Goal: Information Seeking & Learning: Learn about a topic

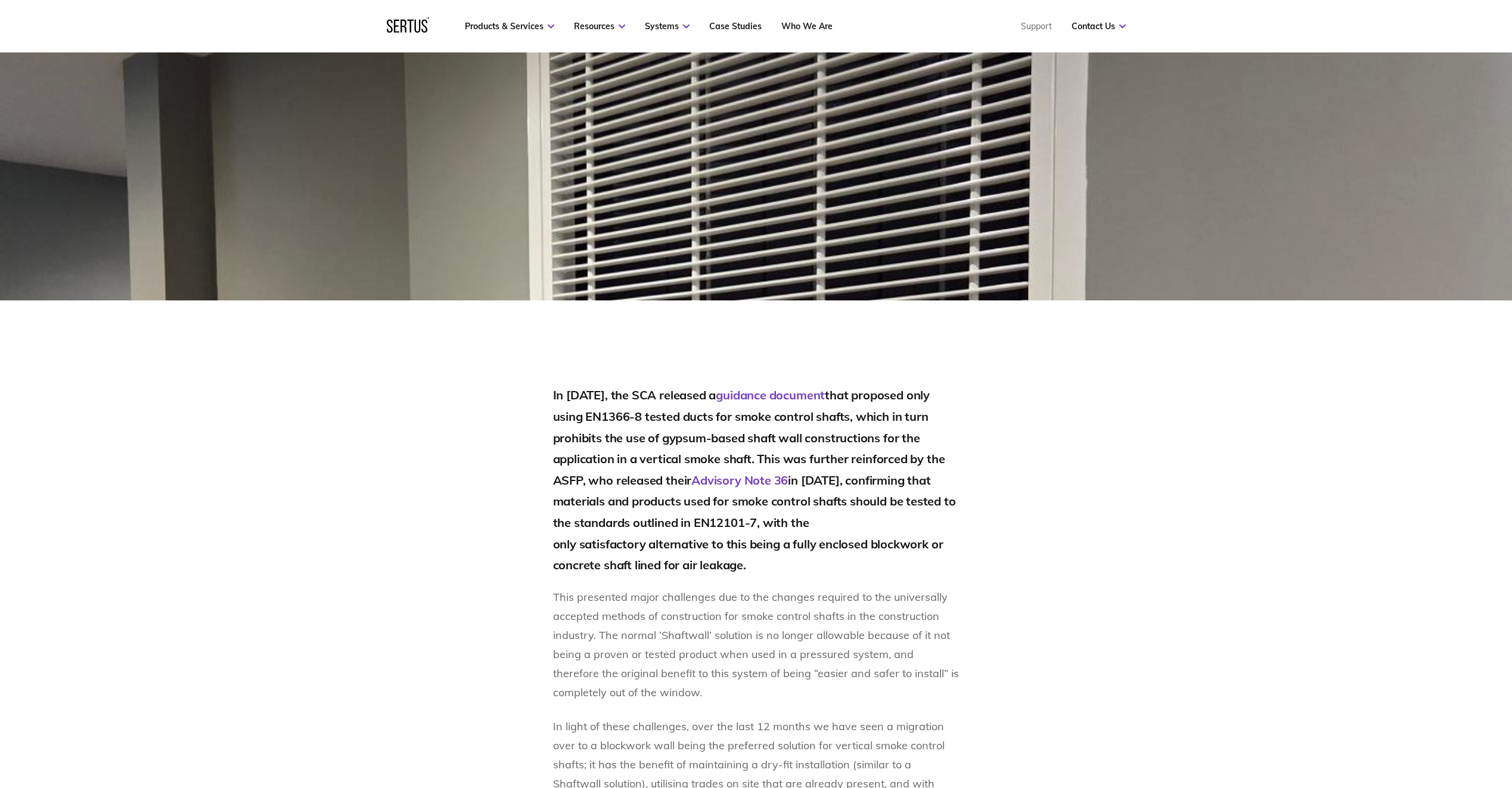
scroll to position [597, 0]
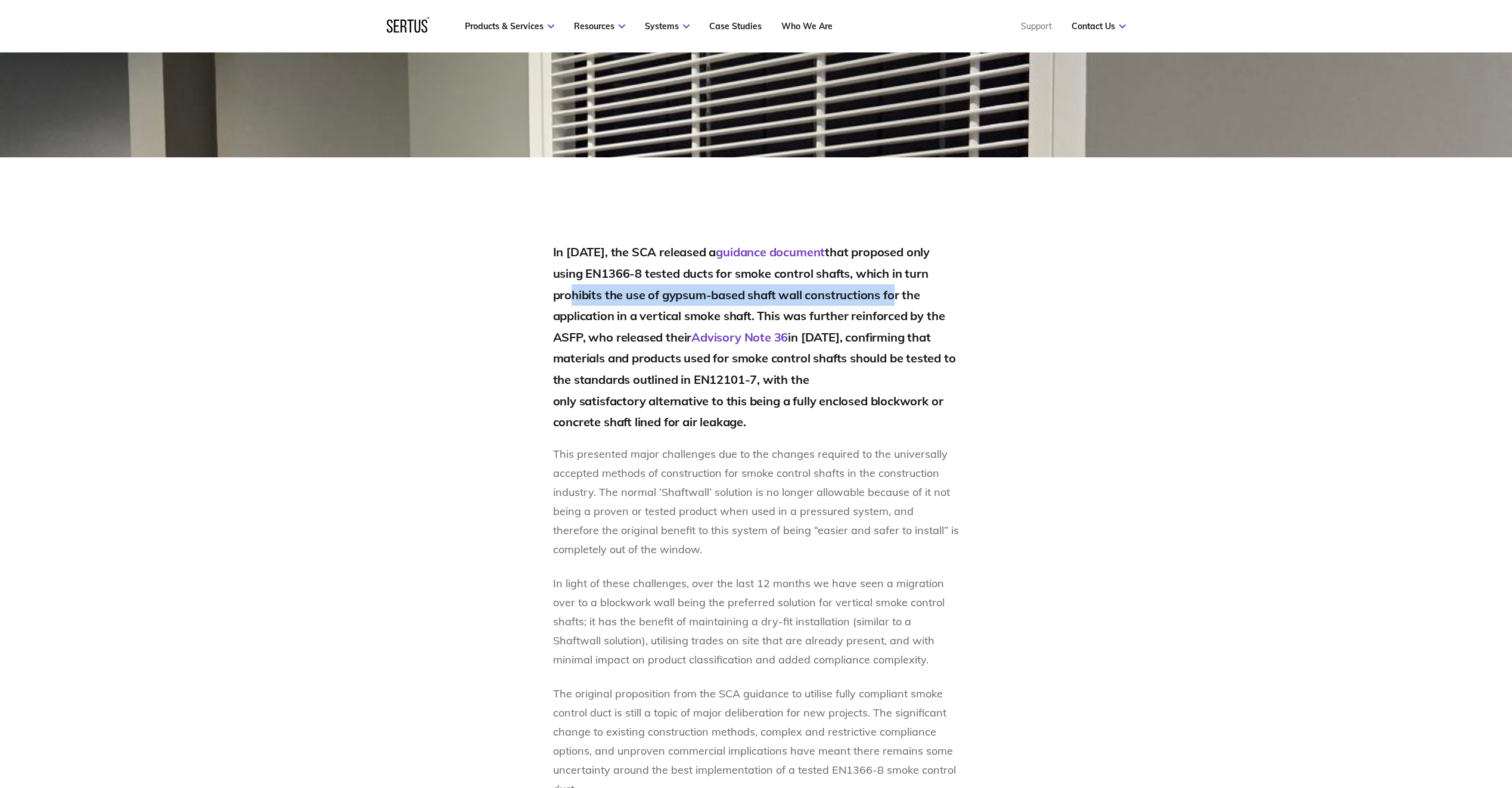
drag, startPoint x: 564, startPoint y: 299, endPoint x: 894, endPoint y: 293, distance: 330.1
click at [894, 293] on h2 "In [DATE], the SCA released a guidance document that proposed only using EN1366…" at bounding box center [756, 337] width 407 height 190
drag, startPoint x: 894, startPoint y: 293, endPoint x: 926, endPoint y: 316, distance: 39.4
click at [926, 316] on h2 "In [DATE], the SCA released a guidance document that proposed only using EN1366…" at bounding box center [756, 337] width 407 height 190
drag, startPoint x: 601, startPoint y: 321, endPoint x: 815, endPoint y: 314, distance: 214.1
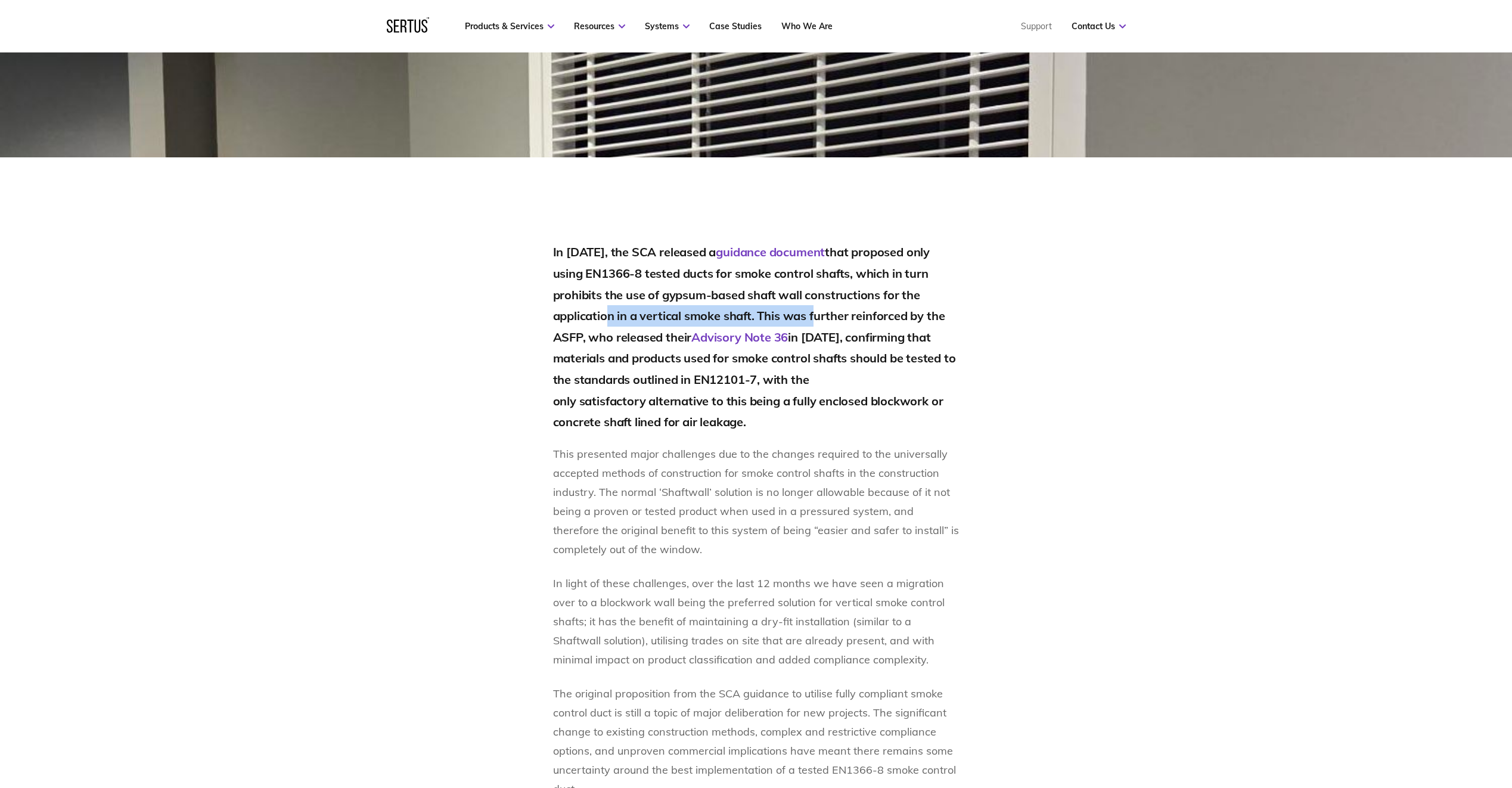
click at [815, 314] on h2 "In [DATE], the SCA released a guidance document that proposed only using EN1366…" at bounding box center [756, 337] width 407 height 190
drag, startPoint x: 815, startPoint y: 314, endPoint x: 917, endPoint y: 308, distance: 102.2
click at [917, 308] on h2 "In [DATE], the SCA released a guidance document that proposed only using EN1366…" at bounding box center [756, 337] width 407 height 190
drag, startPoint x: 825, startPoint y: 340, endPoint x: 941, endPoint y: 339, distance: 116.0
click at [941, 339] on h2 "In [DATE], the SCA released a guidance document that proposed only using EN1366…" at bounding box center [756, 337] width 407 height 190
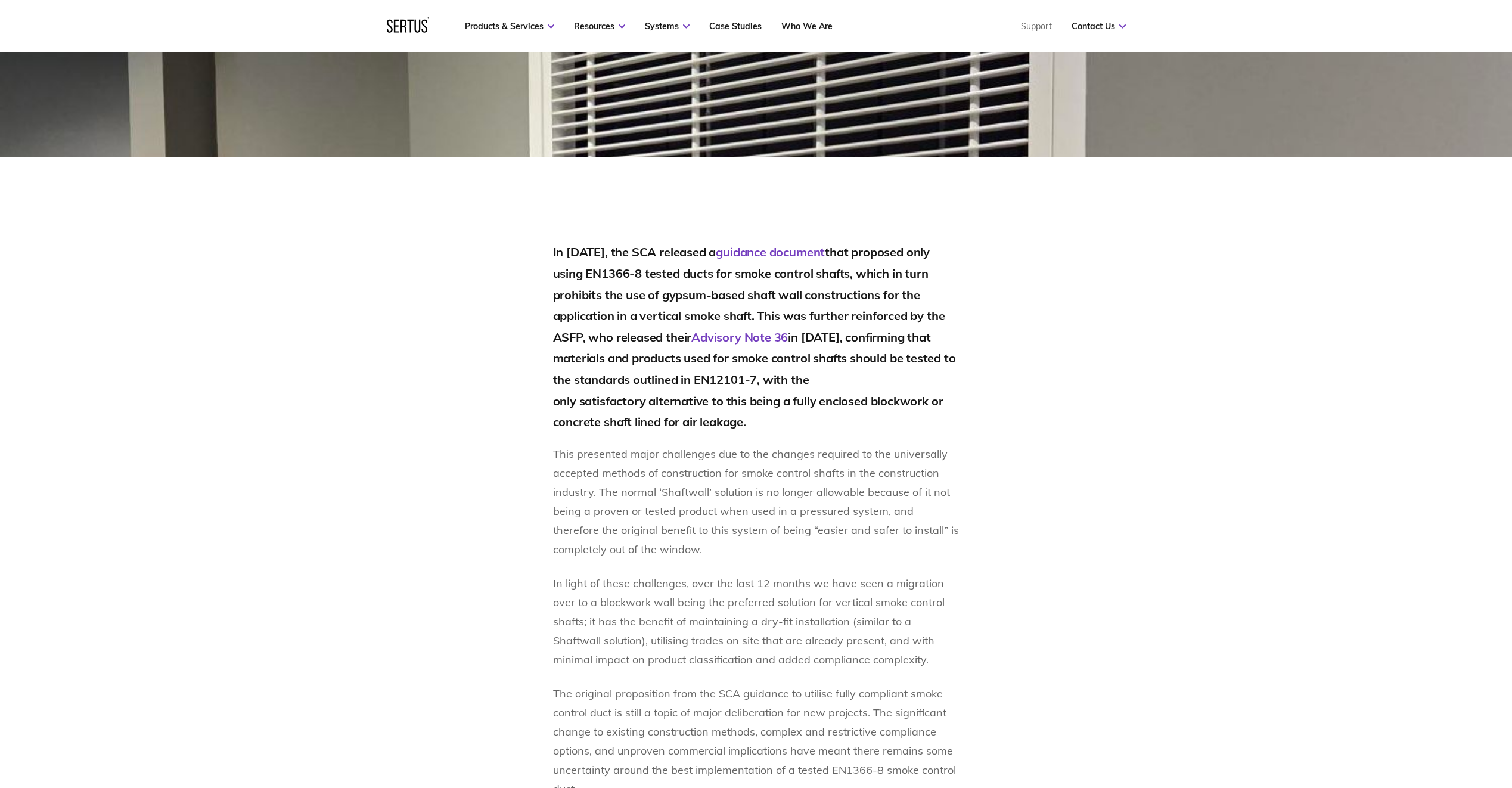
drag, startPoint x: 941, startPoint y: 339, endPoint x: 873, endPoint y: 363, distance: 72.1
click at [873, 363] on h2 "In [DATE], the SCA released a guidance document that proposed only using EN1366…" at bounding box center [756, 337] width 407 height 190
drag, startPoint x: 569, startPoint y: 360, endPoint x: 890, endPoint y: 358, distance: 321.0
click at [890, 358] on h2 "In [DATE], the SCA released a guidance document that proposed only using EN1366…" at bounding box center [756, 337] width 407 height 190
click at [1124, 361] on section "In [DATE], the SCA released a guidance document that proposed only using EN1366…" at bounding box center [756, 649] width 1512 height 983
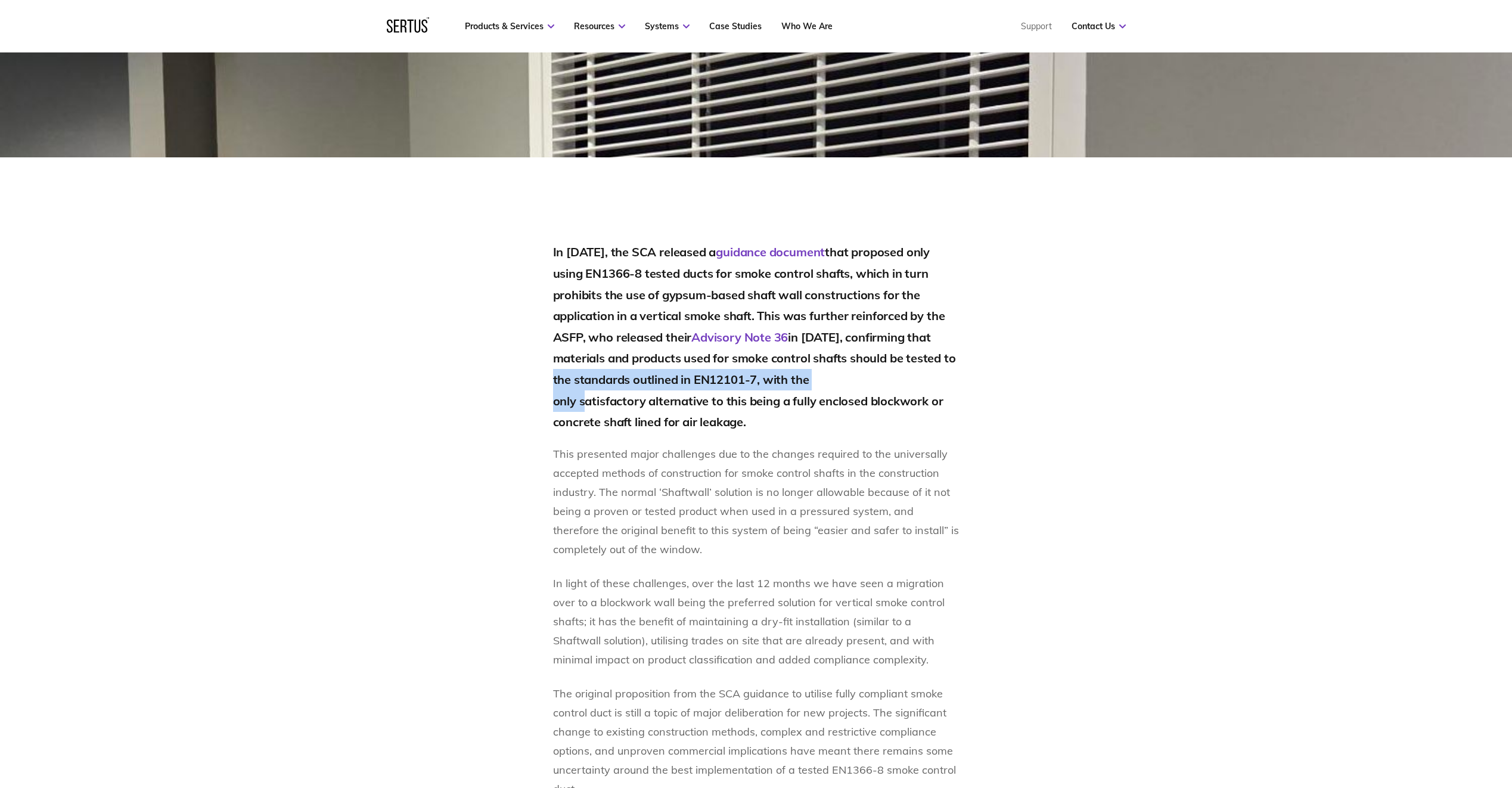
drag, startPoint x: 559, startPoint y: 382, endPoint x: 857, endPoint y: 379, distance: 298.0
click at [857, 379] on h2 "In [DATE], the SCA released a guidance document that proposed only using EN1366…" at bounding box center [756, 337] width 407 height 190
drag, startPoint x: 857, startPoint y: 379, endPoint x: 1180, endPoint y: 379, distance: 323.0
click at [1208, 373] on section "In [DATE], the SCA released a guidance document that proposed only using EN1366…" at bounding box center [756, 649] width 1512 height 983
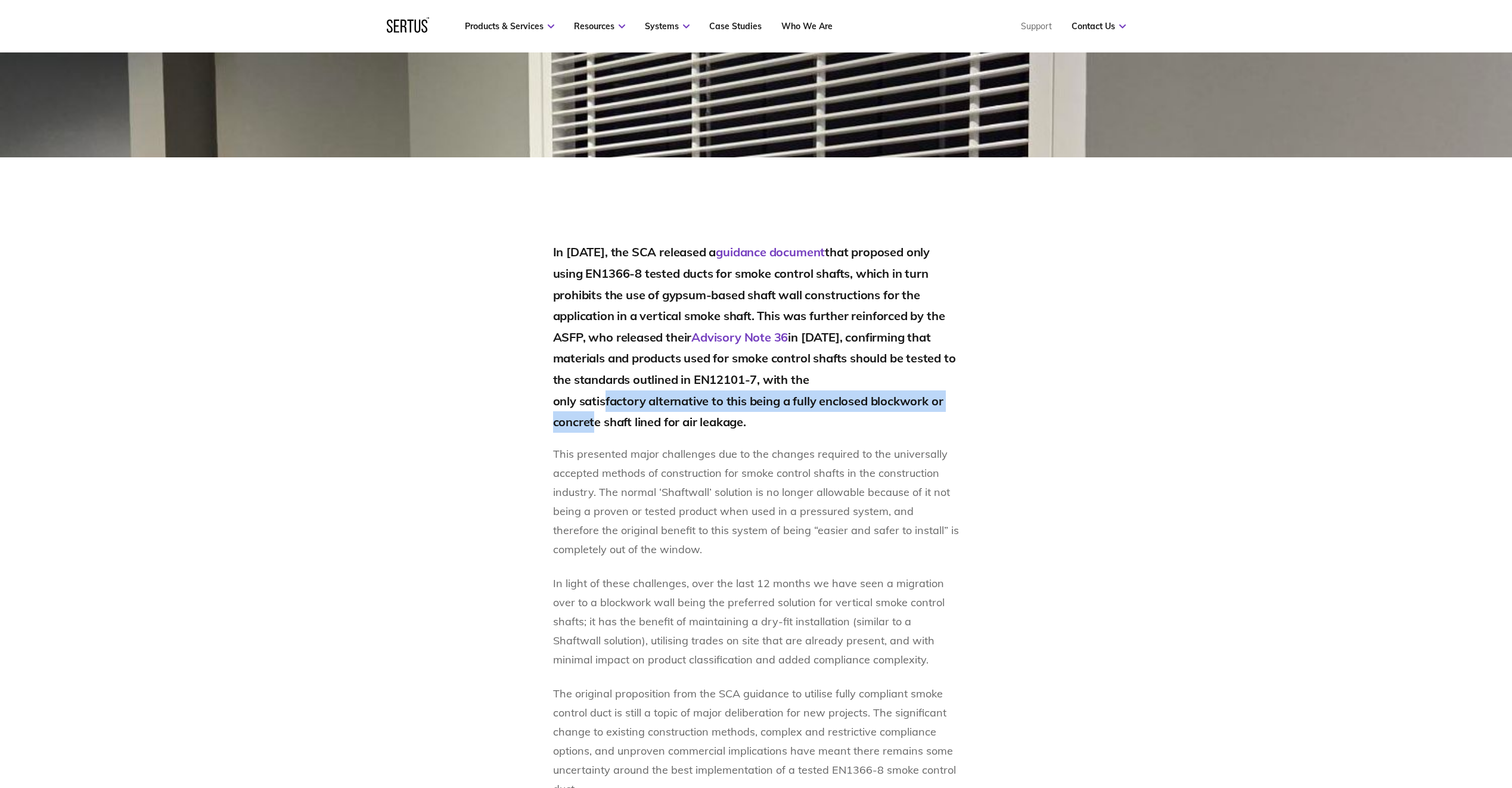
drag, startPoint x: 567, startPoint y: 405, endPoint x: 950, endPoint y: 402, distance: 383.0
click at [950, 402] on h2 "In [DATE], the SCA released a guidance document that proposed only using EN1366…" at bounding box center [756, 337] width 407 height 190
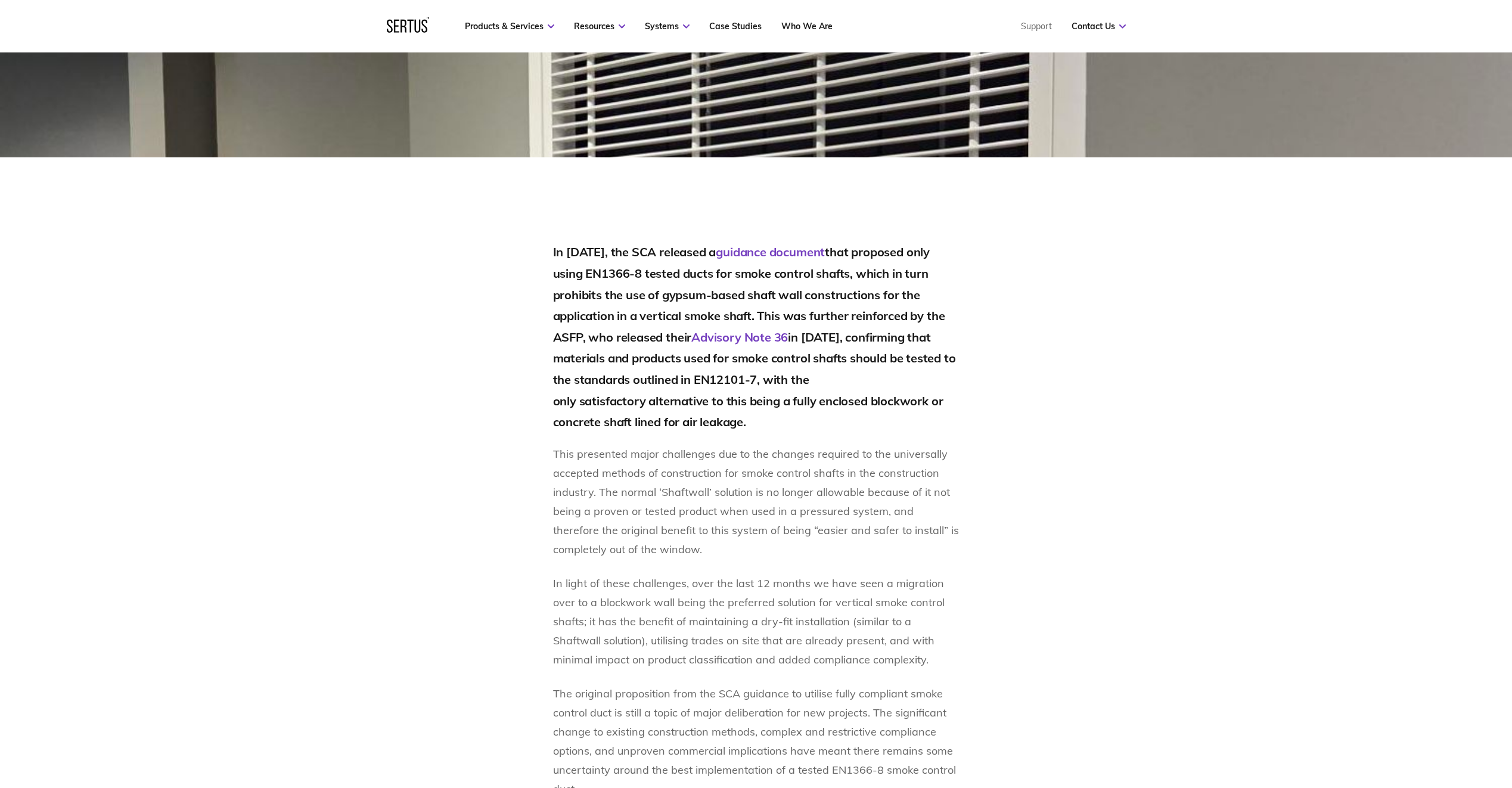
click at [1220, 473] on section "In [DATE], the SCA released a guidance document that proposed only using EN1366…" at bounding box center [756, 649] width 1512 height 983
drag, startPoint x: 557, startPoint y: 426, endPoint x: 756, endPoint y: 428, distance: 199.0
click at [756, 428] on h2 "In [DATE], the SCA released a guidance document that proposed only using EN1366…" at bounding box center [756, 337] width 407 height 190
drag, startPoint x: 1170, startPoint y: 447, endPoint x: 1162, endPoint y: 452, distance: 9.4
click at [1170, 447] on section "In [DATE], the SCA released a guidance document that proposed only using EN1366…" at bounding box center [756, 649] width 1512 height 983
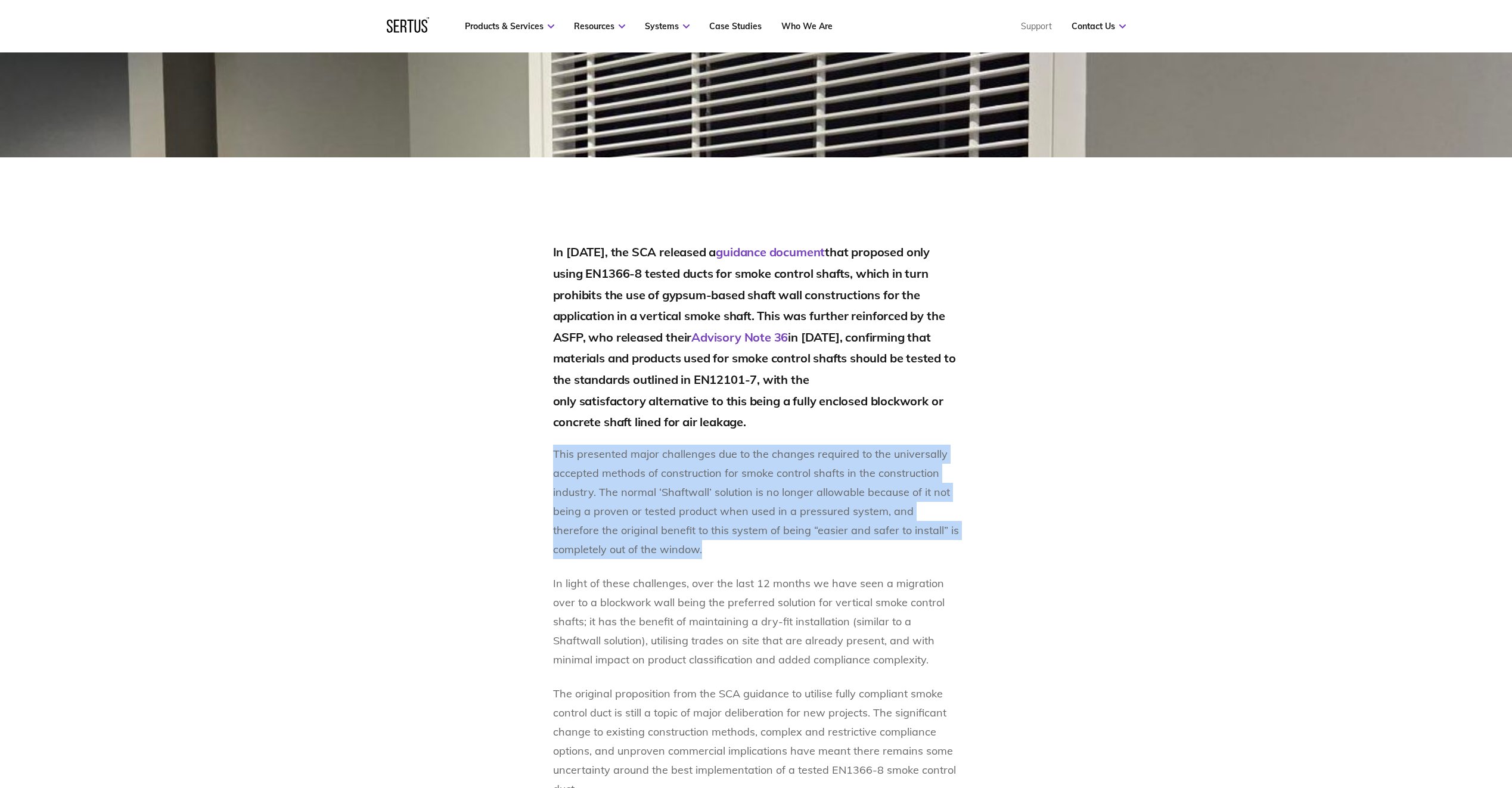
drag, startPoint x: 554, startPoint y: 458, endPoint x: 701, endPoint y: 546, distance: 171.3
click at [701, 546] on p "This presented major challenges due to the changes required to the universally …" at bounding box center [756, 502] width 407 height 115
click at [1174, 441] on section "In [DATE], the SCA released a guidance document that proposed only using EN1366…" at bounding box center [756, 649] width 1512 height 983
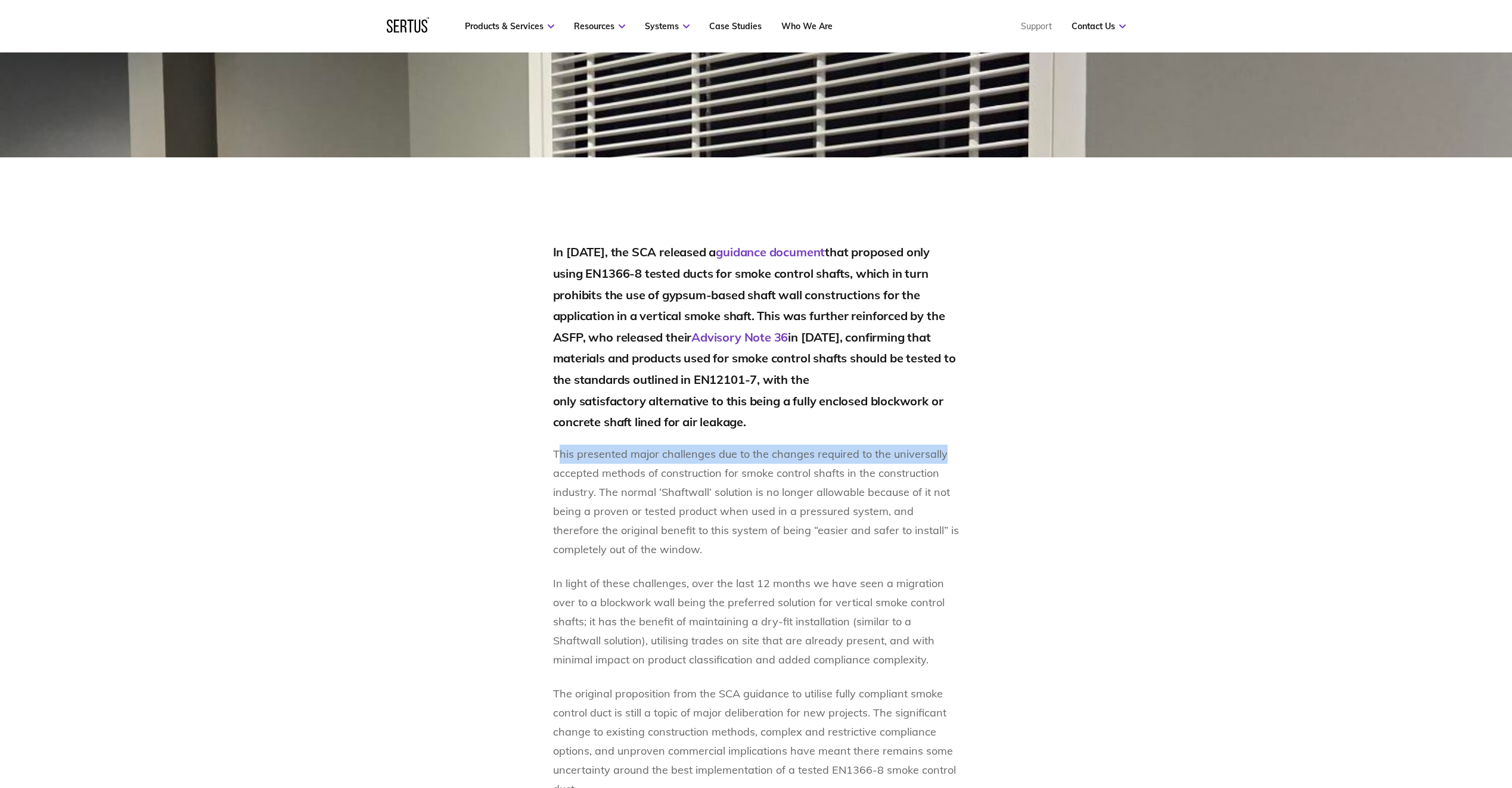
drag, startPoint x: 556, startPoint y: 458, endPoint x: 944, endPoint y: 458, distance: 388.0
click at [944, 458] on p "This presented major challenges due to the changes required to the universally …" at bounding box center [756, 502] width 407 height 115
click at [570, 479] on p "This presented major challenges due to the changes required to the universally …" at bounding box center [756, 502] width 407 height 115
drag, startPoint x: 554, startPoint y: 476, endPoint x: 942, endPoint y: 478, distance: 388.0
click at [942, 478] on p "This presented major challenges due to the changes required to the universally …" at bounding box center [756, 502] width 407 height 115
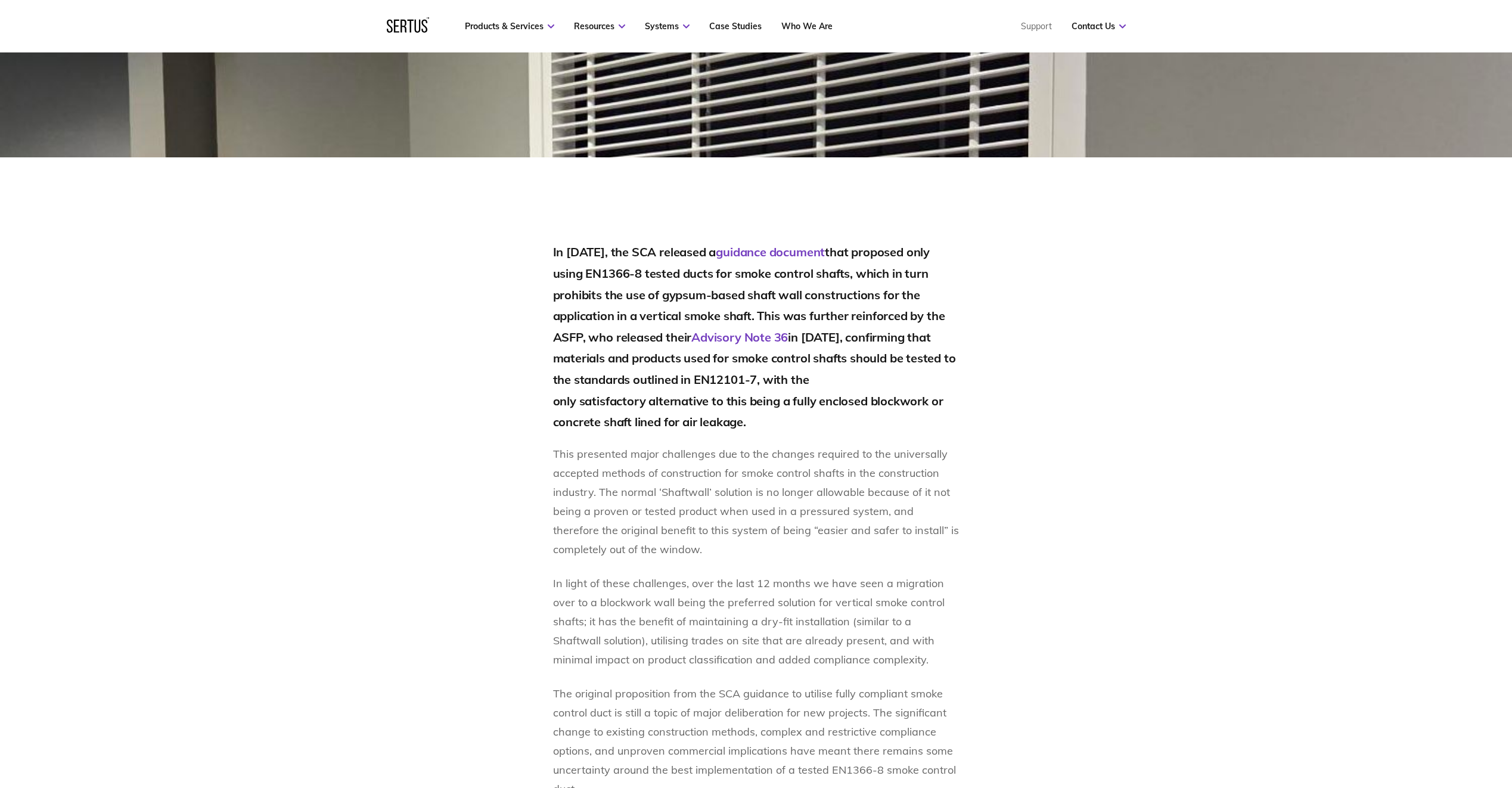
click at [770, 495] on p "This presented major challenges due to the changes required to the universally …" at bounding box center [756, 502] width 407 height 115
drag, startPoint x: 554, startPoint y: 495, endPoint x: 720, endPoint y: 545, distance: 173.4
click at [720, 545] on p "This presented major challenges due to the changes required to the universally …" at bounding box center [756, 502] width 407 height 115
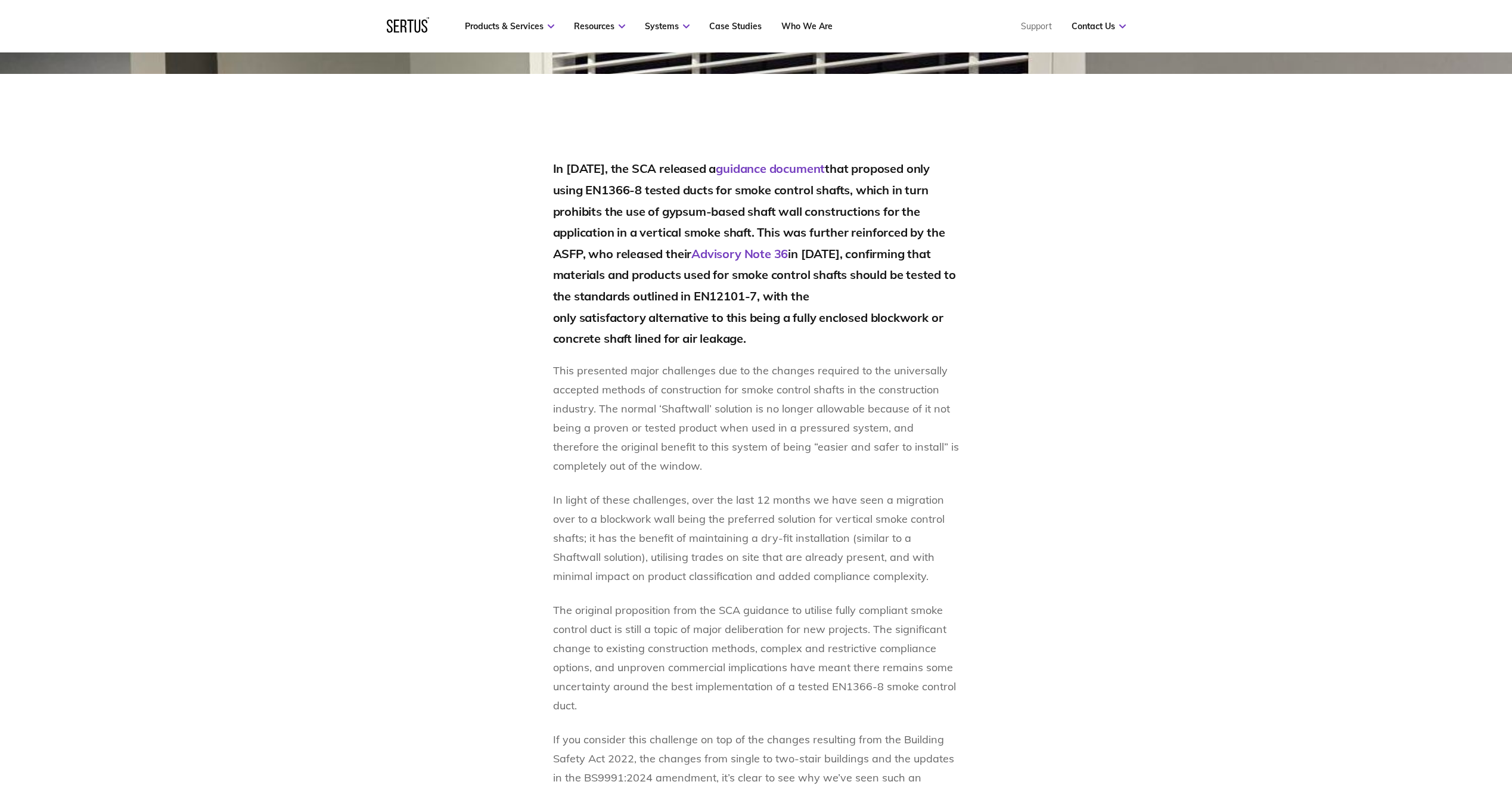
scroll to position [835, 0]
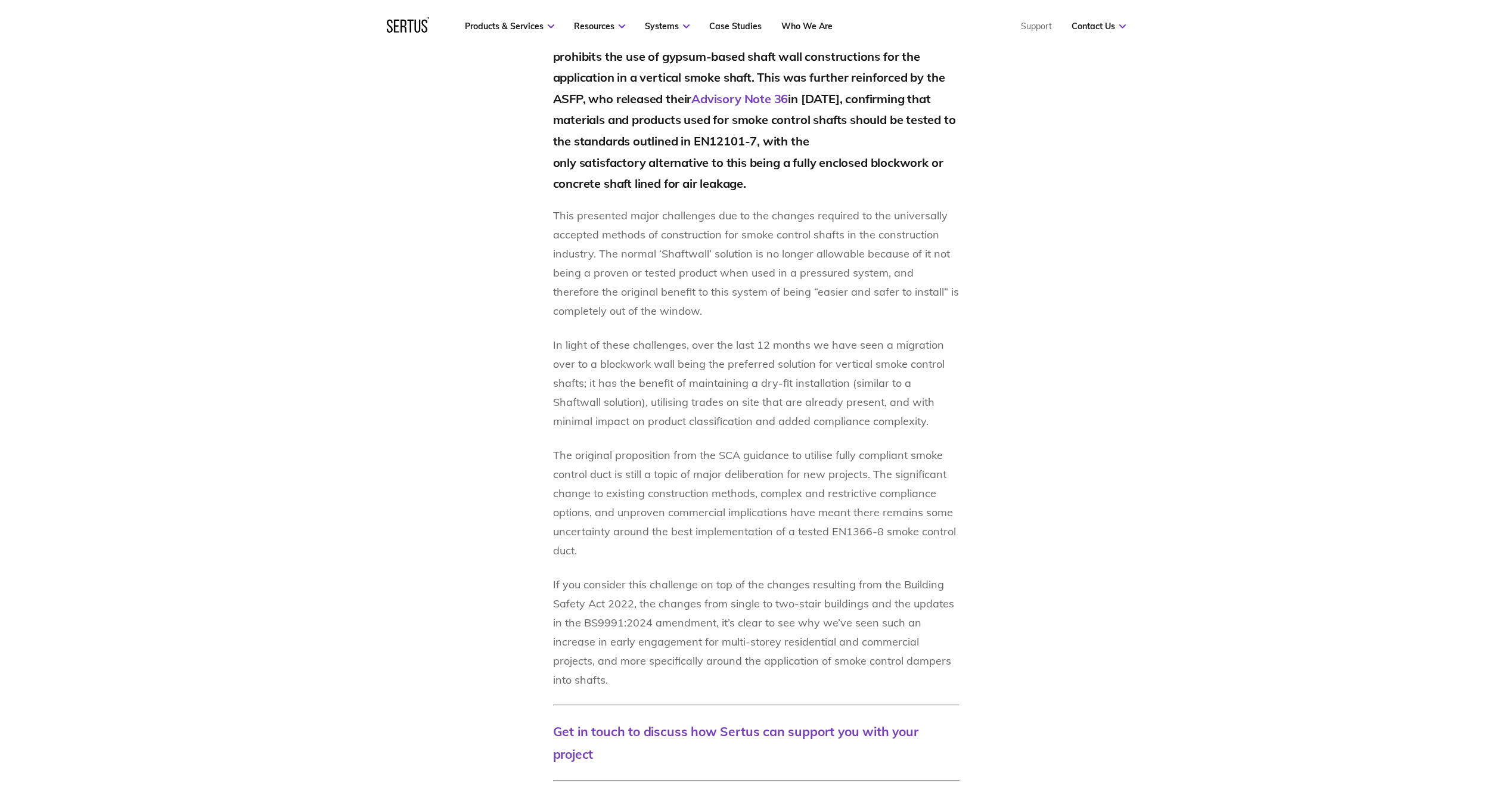
drag, startPoint x: 559, startPoint y: 346, endPoint x: 863, endPoint y: 422, distance: 313.4
click at [863, 422] on p "In light of these challenges, over the last 12 months we have seen a migration …" at bounding box center [756, 384] width 407 height 95
click at [1142, 380] on section "In [DATE], the SCA released a guidance document that proposed only using EN1366…" at bounding box center [756, 411] width 1512 height 983
drag, startPoint x: 552, startPoint y: 383, endPoint x: 855, endPoint y: 419, distance: 305.1
click at [855, 419] on div "In [DATE], the SCA released a guidance document that proposed only using EN1366…" at bounding box center [756, 453] width 698 height 900
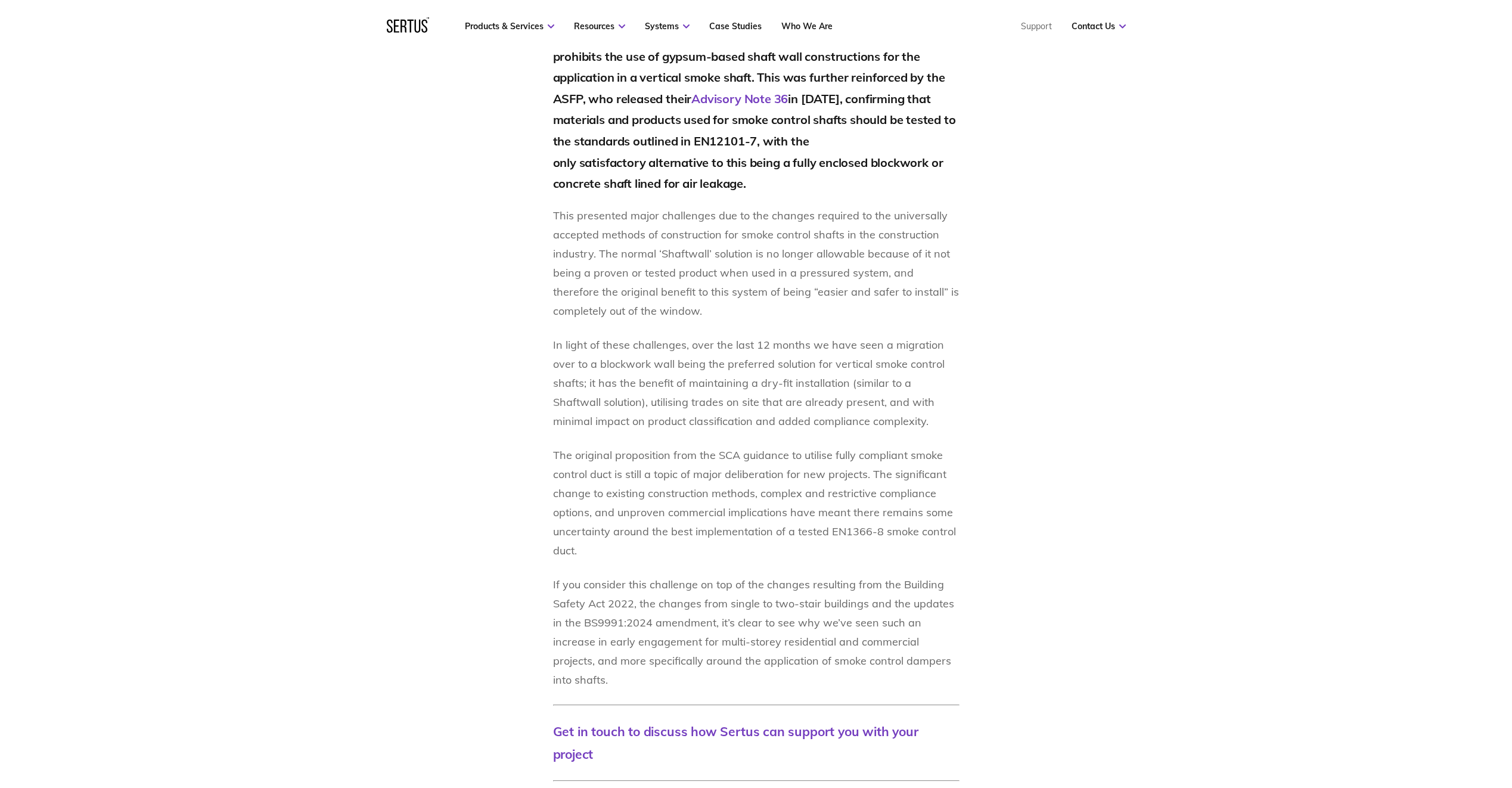
click at [1170, 352] on section "In [DATE], the SCA released a guidance document that proposed only using EN1366…" at bounding box center [756, 411] width 1512 height 983
drag, startPoint x: 600, startPoint y: 404, endPoint x: 860, endPoint y: 421, distance: 260.6
click at [860, 421] on p "In light of these challenges, over the last 12 months we have seen a migration …" at bounding box center [756, 384] width 407 height 95
click at [1081, 452] on div "In [DATE], the SCA released a guidance document that proposed only using EN1366…" at bounding box center [756, 453] width 698 height 900
drag, startPoint x: 547, startPoint y: 453, endPoint x: 588, endPoint y: 563, distance: 117.4
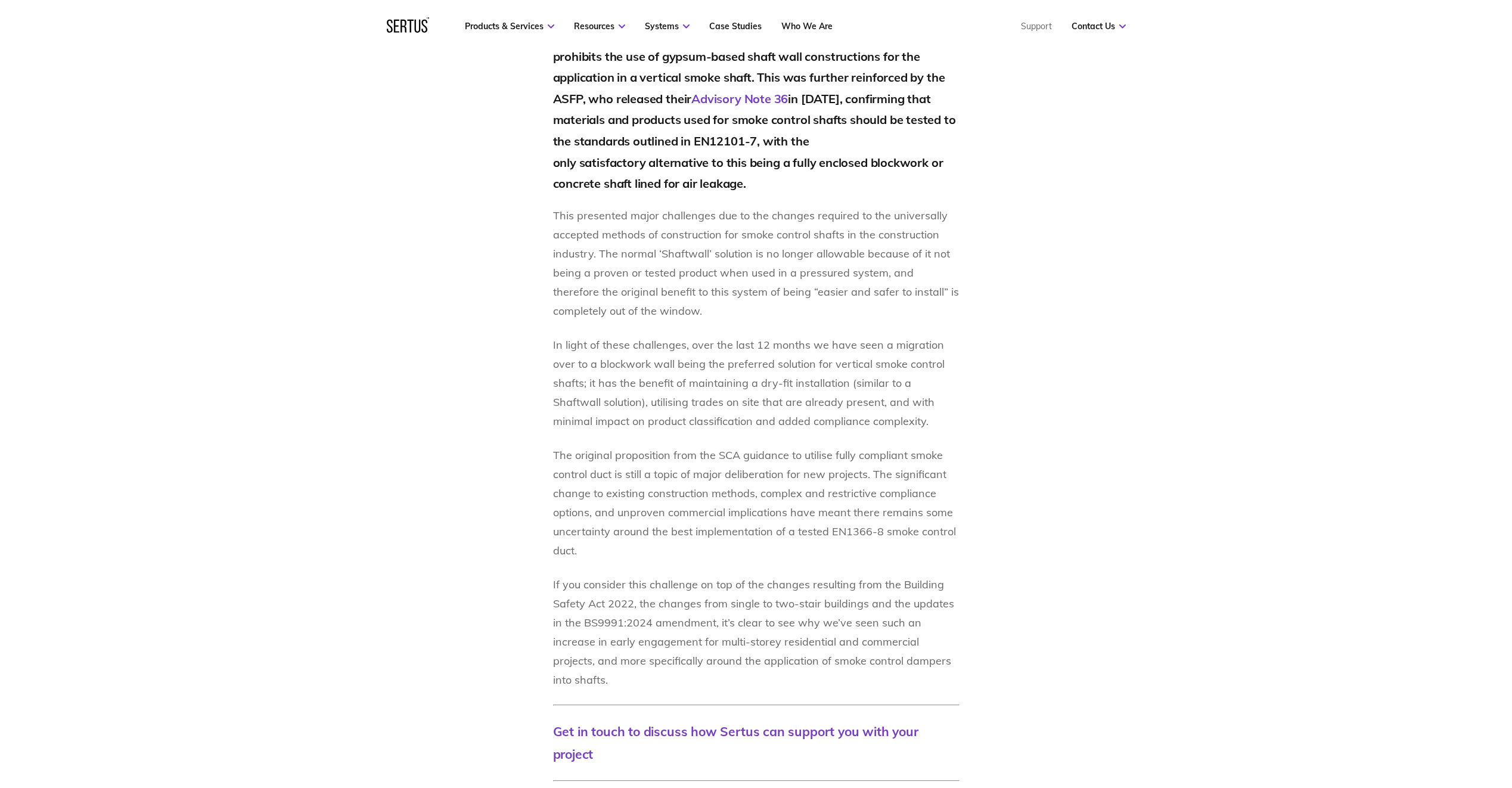
click at [588, 563] on div "In [DATE], the SCA released a guidance document that proposed only using EN1366…" at bounding box center [756, 453] width 698 height 900
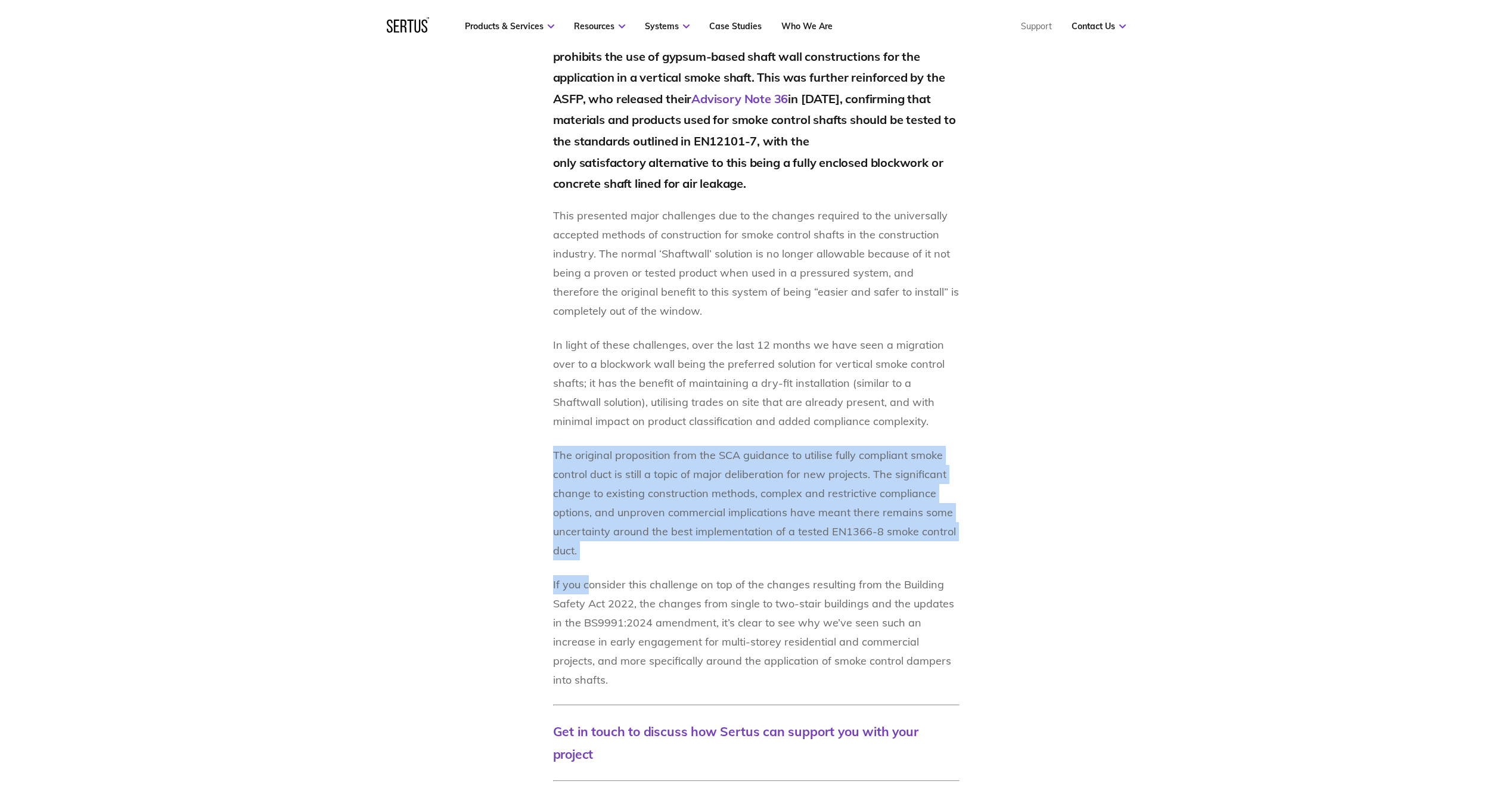
click at [1154, 488] on section "In [DATE], the SCA released a guidance document that proposed only using EN1366…" at bounding box center [756, 411] width 1512 height 983
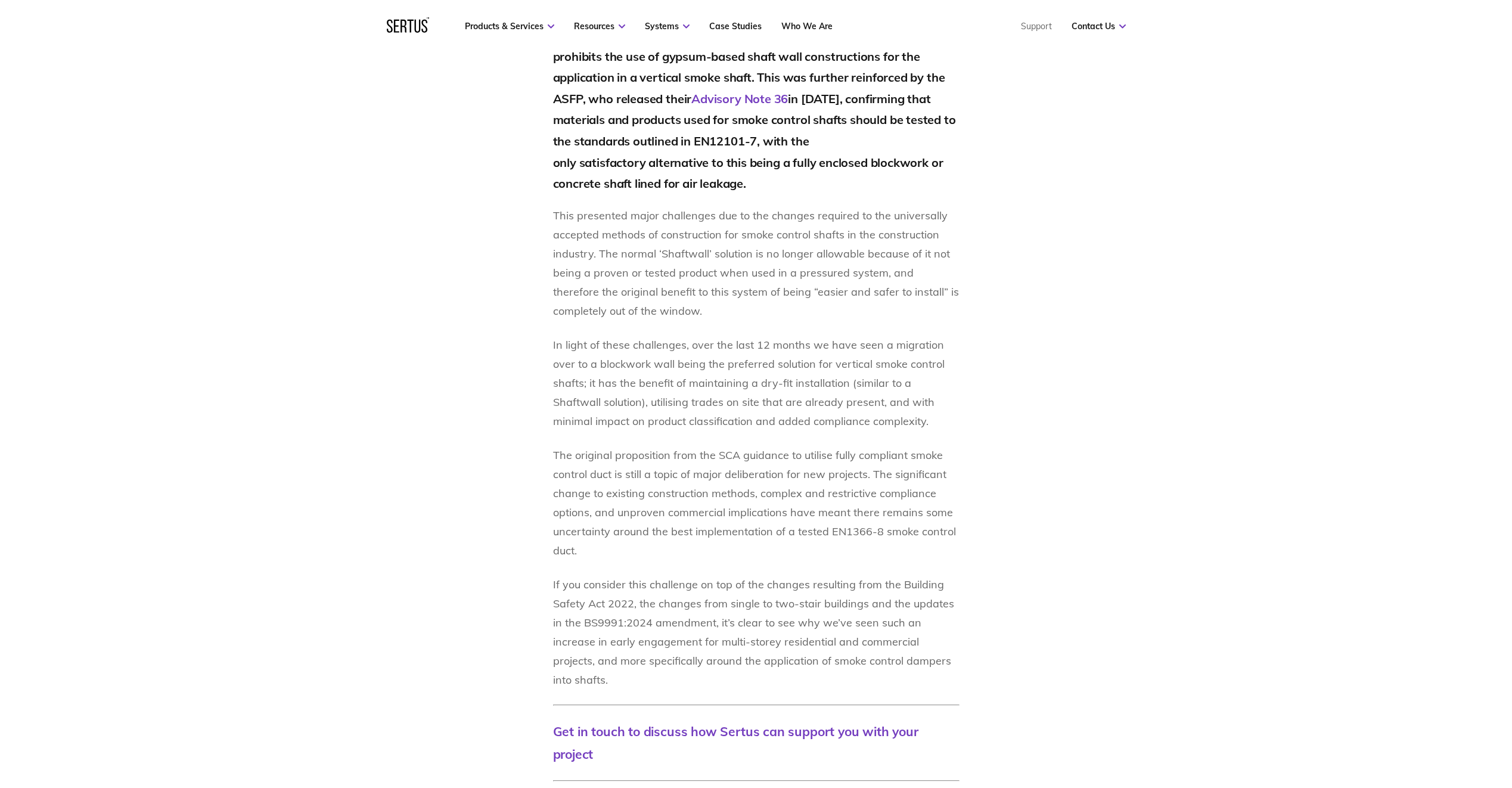
drag, startPoint x: 548, startPoint y: 450, endPoint x: 776, endPoint y: 551, distance: 249.4
click at [776, 551] on div "In [DATE], the SCA released a guidance document that proposed only using EN1366…" at bounding box center [756, 453] width 698 height 900
click at [1001, 509] on div "In [DATE], the SCA released a guidance document that proposed only using EN1366…" at bounding box center [756, 453] width 698 height 900
drag, startPoint x: 547, startPoint y: 581, endPoint x: 937, endPoint y: 678, distance: 401.9
click at [937, 678] on div "In [DATE], the SCA released a guidance document that proposed only using EN1366…" at bounding box center [756, 453] width 698 height 900
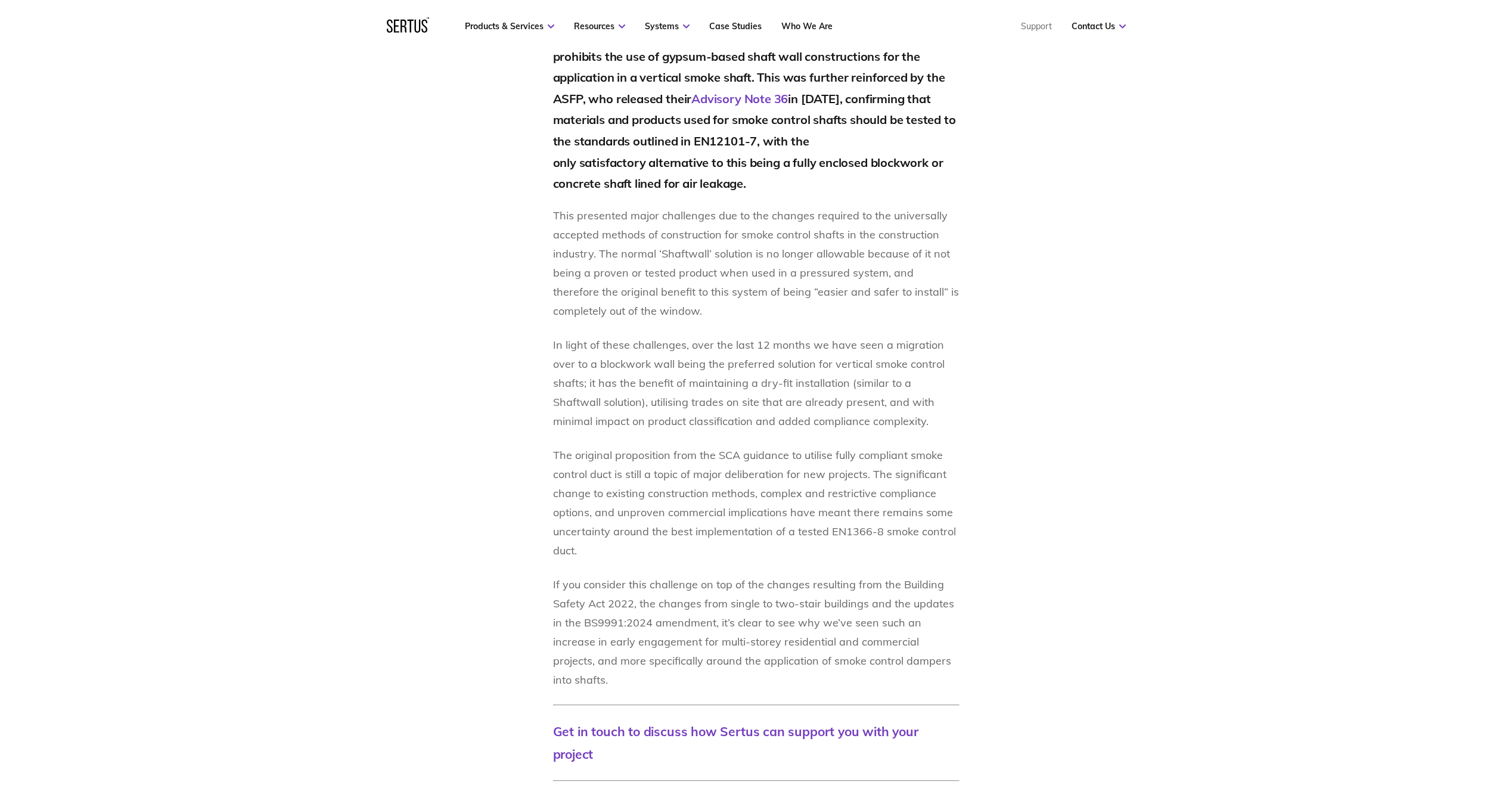
drag, startPoint x: 937, startPoint y: 678, endPoint x: 1053, endPoint y: 504, distance: 209.1
click at [1055, 503] on div "In [DATE], the SCA released a guidance document that proposed only using EN1366…" at bounding box center [756, 453] width 698 height 900
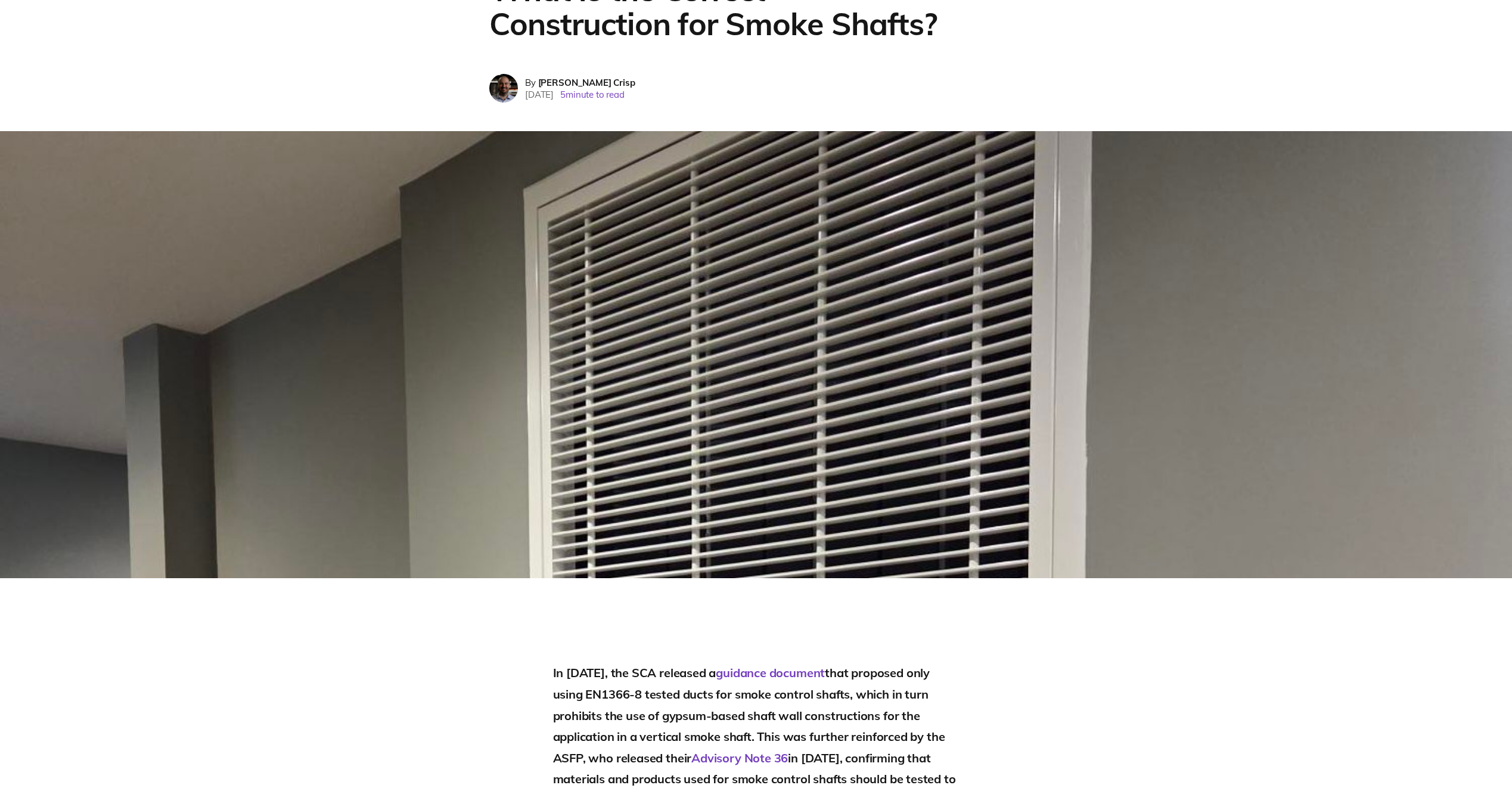
scroll to position [0, 0]
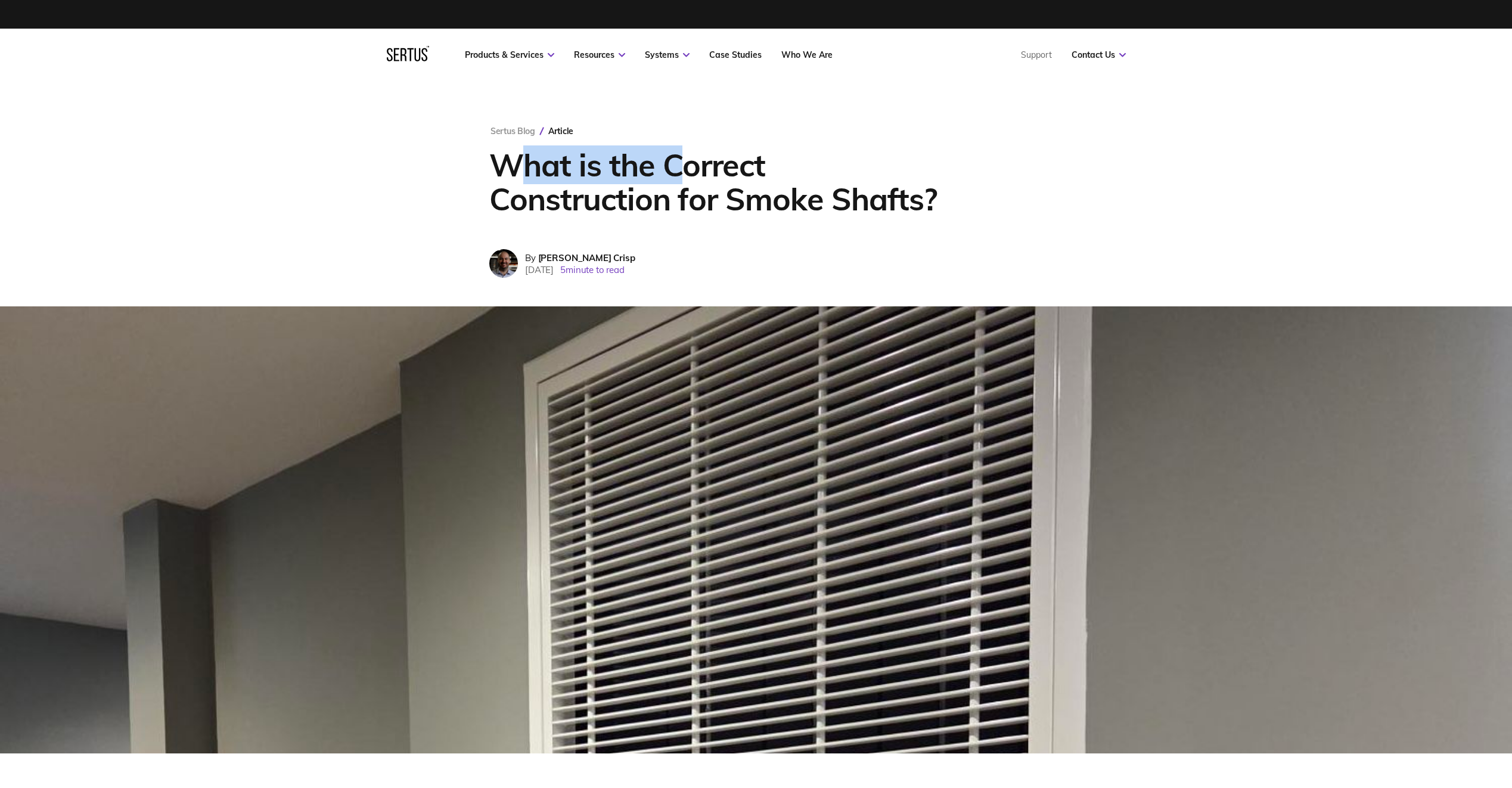
drag, startPoint x: 508, startPoint y: 169, endPoint x: 677, endPoint y: 171, distance: 169.0
click at [677, 171] on h1 "What is the Correct Construction for Smoke Shafts?" at bounding box center [718, 182] width 456 height 68
drag, startPoint x: 677, startPoint y: 171, endPoint x: 871, endPoint y: 203, distance: 196.6
click at [866, 198] on h1 "What is the Correct Construction for Smoke Shafts?" at bounding box center [718, 182] width 456 height 68
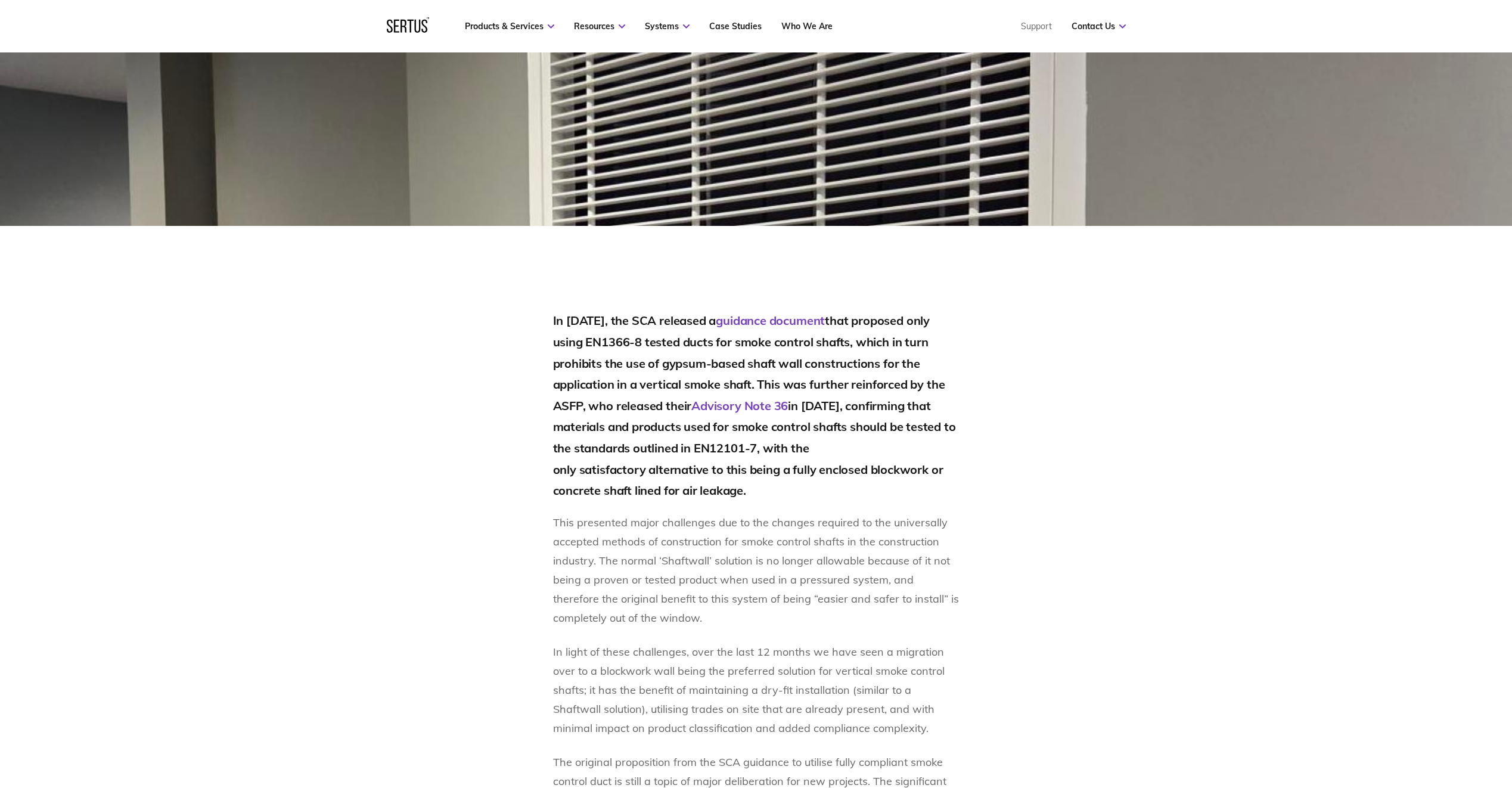
scroll to position [656, 0]
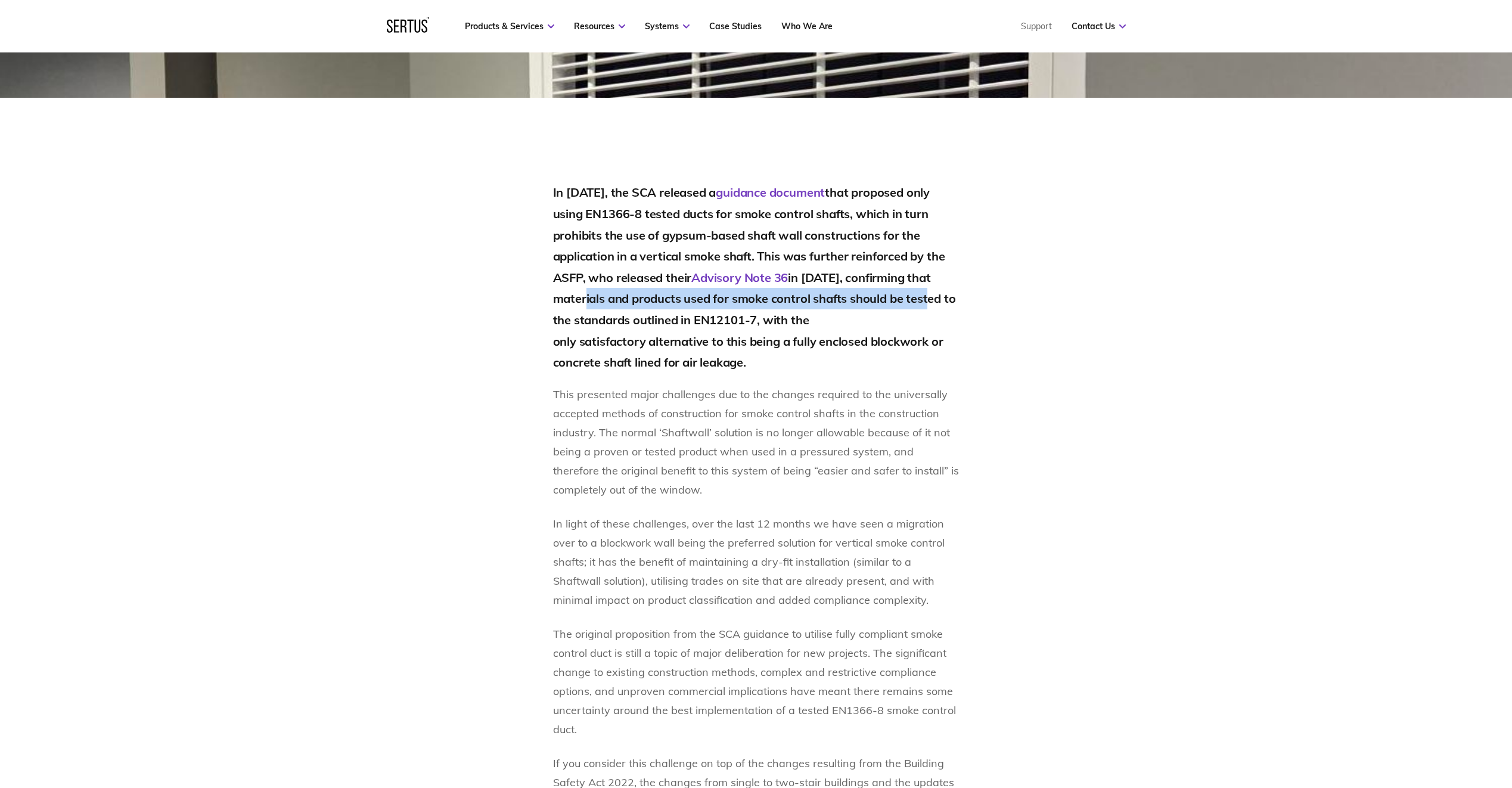
drag, startPoint x: 565, startPoint y: 300, endPoint x: 918, endPoint y: 303, distance: 353.0
click at [918, 303] on h2 "In [DATE], the SCA released a guidance document that proposed only using EN1366…" at bounding box center [756, 277] width 407 height 190
drag, startPoint x: 918, startPoint y: 303, endPoint x: 996, endPoint y: 332, distance: 83.2
click at [996, 332] on div "In [DATE], the SCA released a guidance document that proposed only using EN1366…" at bounding box center [756, 632] width 698 height 900
drag, startPoint x: 567, startPoint y: 346, endPoint x: 723, endPoint y: 359, distance: 156.5
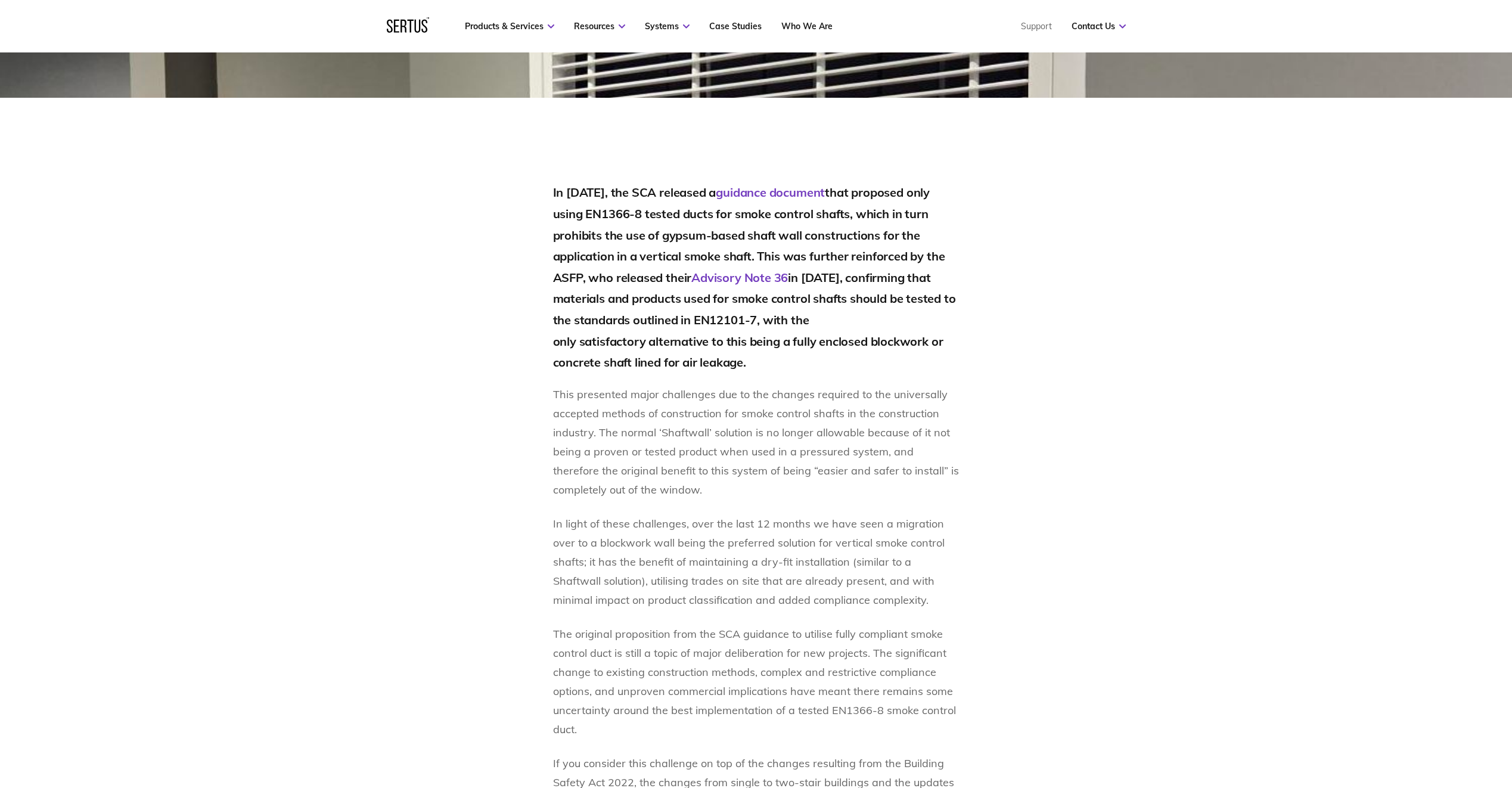
click at [723, 359] on h2 "In [DATE], the SCA released a guidance document that proposed only using EN1366…" at bounding box center [756, 277] width 407 height 190
click at [1090, 401] on div "In [DATE], the SCA released a guidance document that proposed only using EN1366…" at bounding box center [756, 632] width 698 height 900
click at [589, 693] on p "The original proposition from the SCA guidance to utilise fully compliant smoke…" at bounding box center [756, 682] width 407 height 115
click at [936, 600] on p "In light of these challenges, over the last 12 months we have seen a migration …" at bounding box center [756, 563] width 407 height 95
click at [772, 321] on h2 "In [DATE], the SCA released a guidance document that proposed only using EN1366…" at bounding box center [756, 277] width 407 height 190
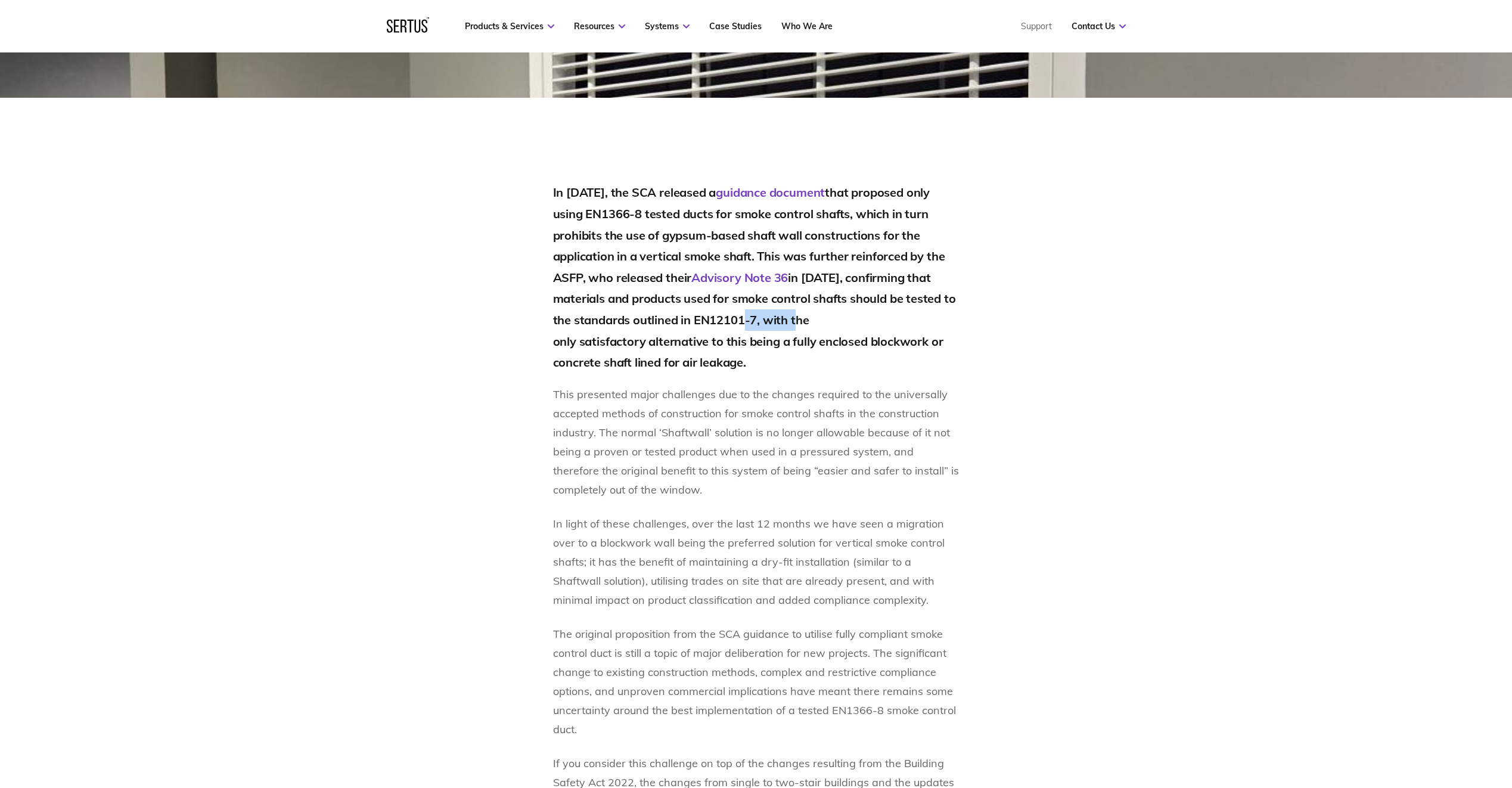
drag, startPoint x: 744, startPoint y: 321, endPoint x: 808, endPoint y: 324, distance: 64.1
click at [808, 324] on h2 "In [DATE], the SCA released a guidance document that proposed only using EN1366…" at bounding box center [756, 277] width 407 height 190
drag, startPoint x: 808, startPoint y: 324, endPoint x: 808, endPoint y: 365, distance: 41.0
click at [811, 367] on h2 "In [DATE], the SCA released a guidance document that proposed only using EN1366…" at bounding box center [756, 277] width 407 height 190
drag, startPoint x: 750, startPoint y: 317, endPoint x: 809, endPoint y: 322, distance: 59.2
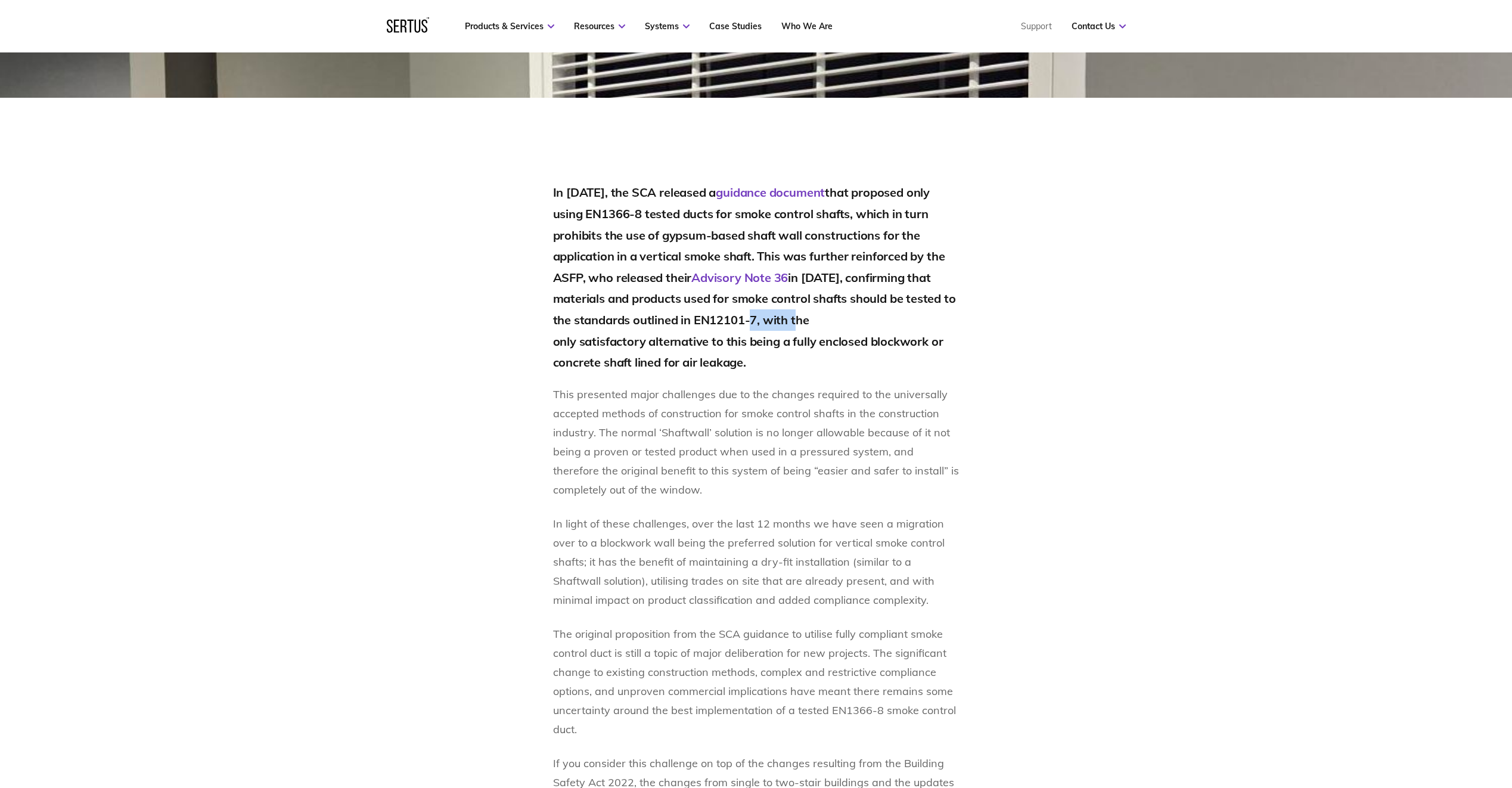
click at [809, 322] on h2 "In [DATE], the SCA released a guidance document that proposed only using EN1366…" at bounding box center [756, 277] width 407 height 190
drag, startPoint x: 809, startPoint y: 322, endPoint x: 861, endPoint y: 383, distance: 80.2
click at [861, 383] on div "In [DATE], the SCA released a guidance document that proposed only using EN1366…" at bounding box center [756, 632] width 407 height 900
drag, startPoint x: 750, startPoint y: 319, endPoint x: 811, endPoint y: 322, distance: 61.1
click at [811, 322] on h2 "In [DATE], the SCA released a guidance document that proposed only using EN1366…" at bounding box center [756, 277] width 407 height 190
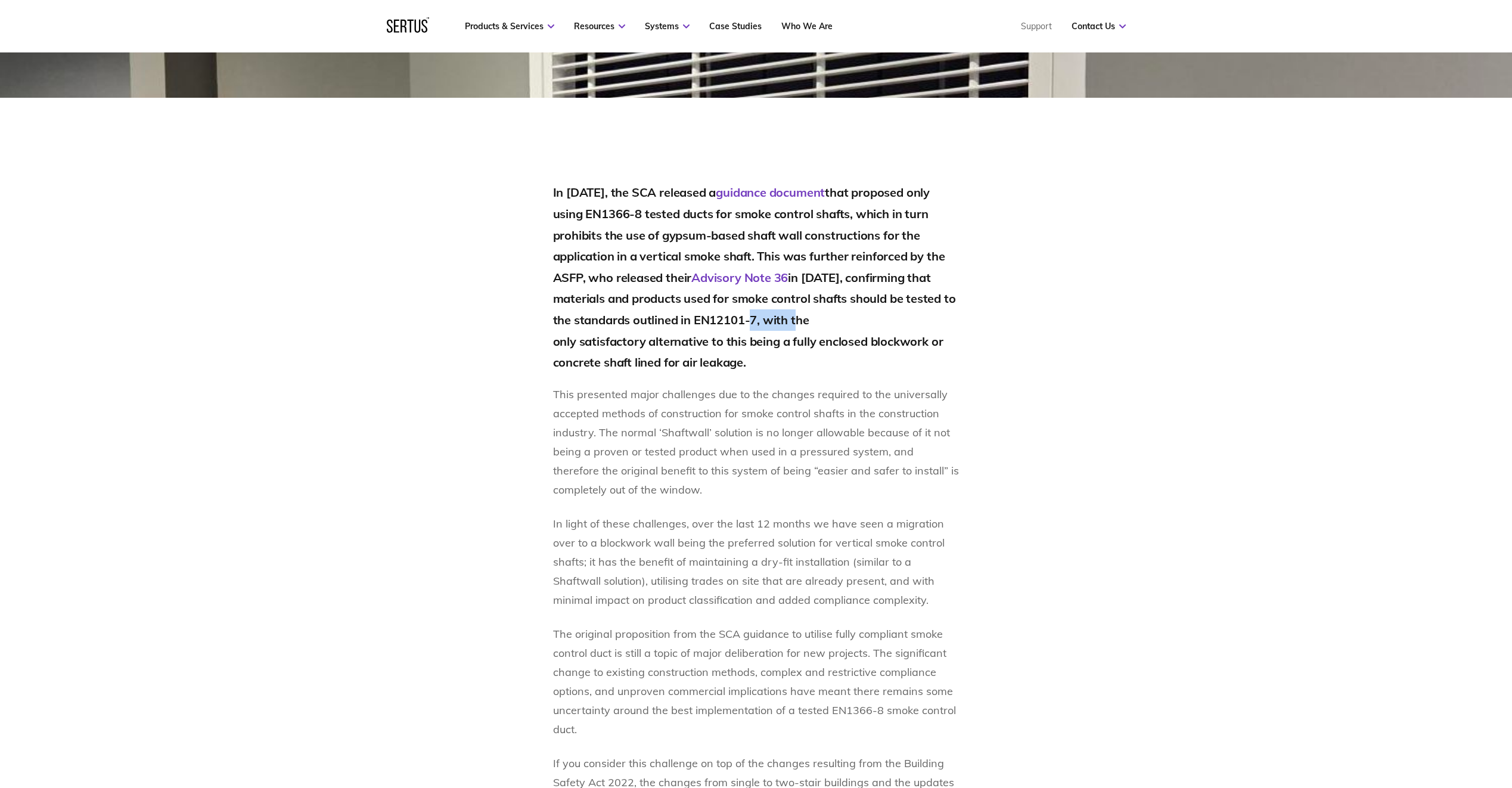
copy h2 "EN12101-7"
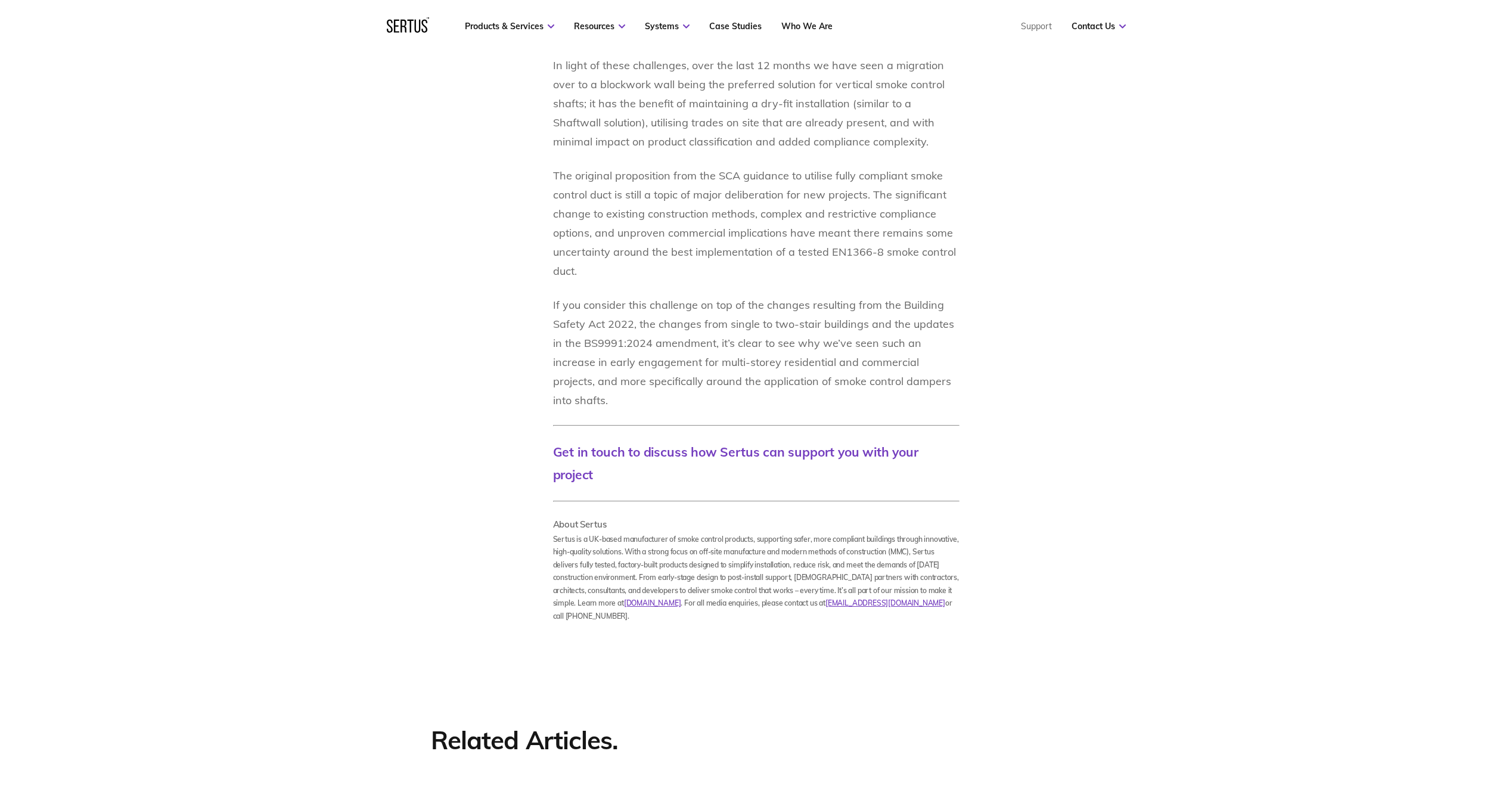
scroll to position [954, 0]
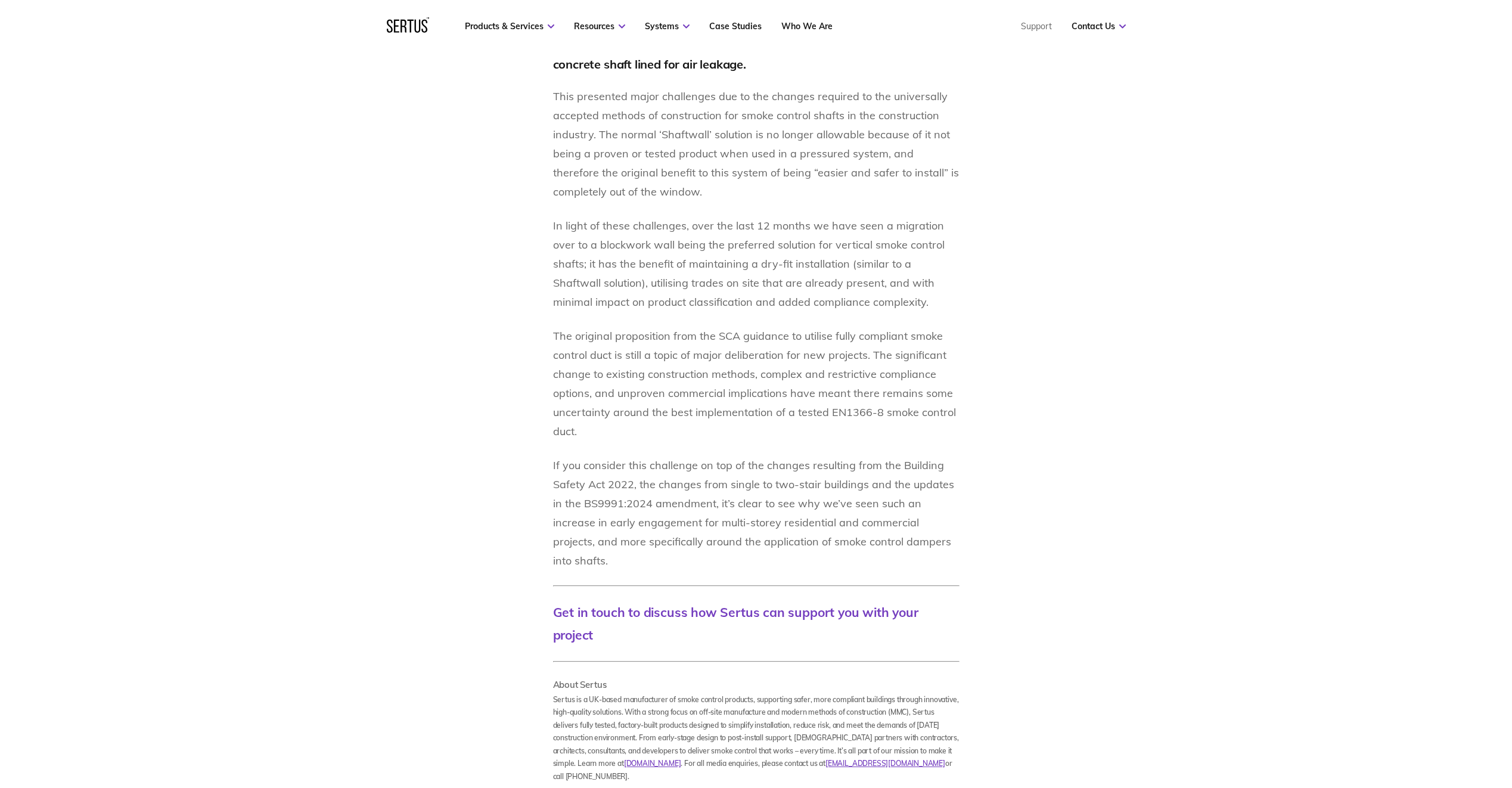
drag, startPoint x: 567, startPoint y: 335, endPoint x: 946, endPoint y: 427, distance: 390.0
click at [946, 427] on p "The original proposition from the SCA guidance to utilise fully compliant smoke…" at bounding box center [756, 384] width 407 height 115
drag, startPoint x: 946, startPoint y: 427, endPoint x: 1059, endPoint y: 457, distance: 116.9
click at [1059, 457] on div "In [DATE], the SCA released a guidance document that proposed only using EN1366…" at bounding box center [756, 333] width 698 height 900
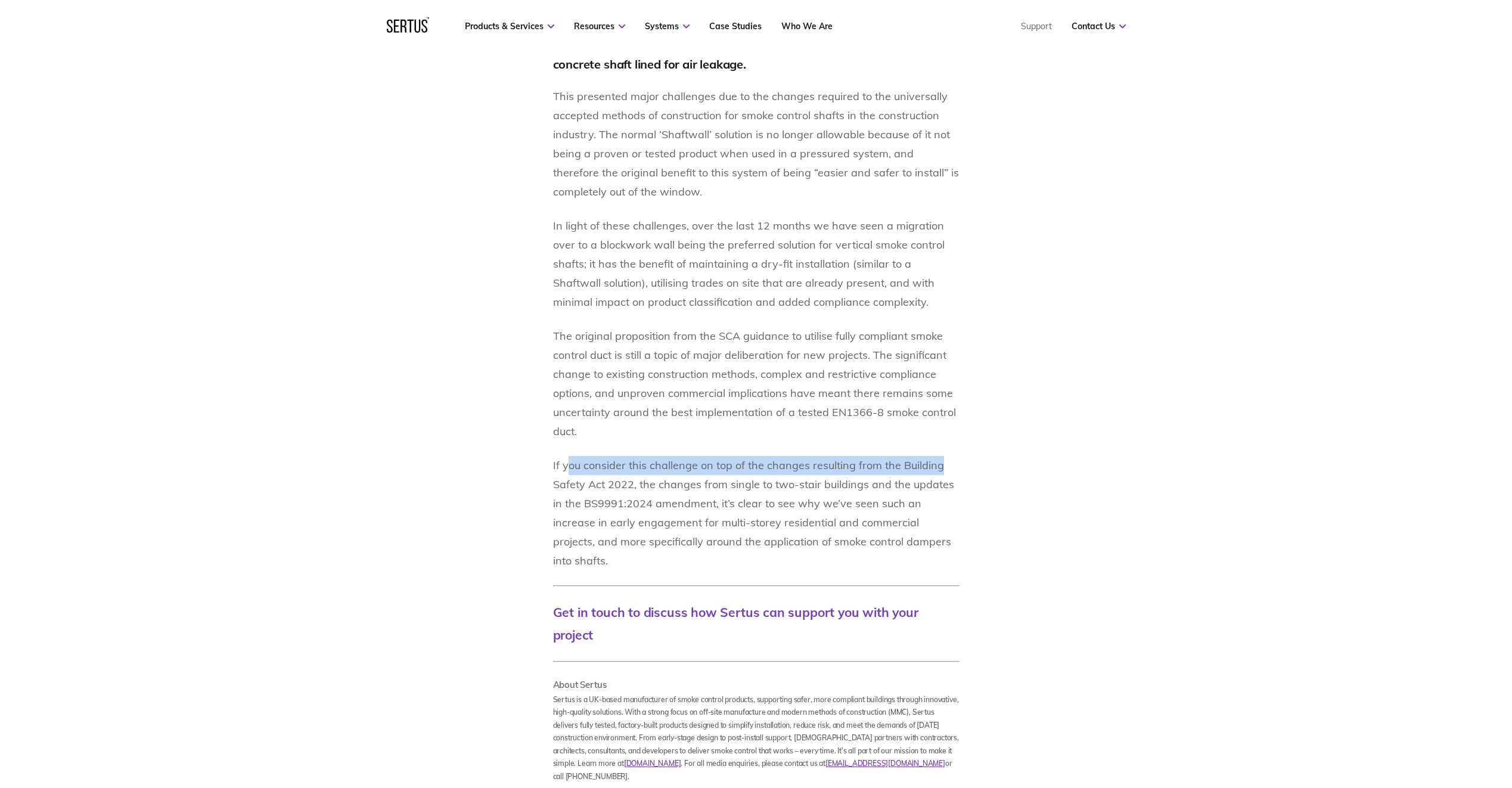
drag, startPoint x: 565, startPoint y: 468, endPoint x: 953, endPoint y: 470, distance: 388.0
click at [953, 470] on p "If you consider this challenge on top of the changes resulting from the Buildin…" at bounding box center [756, 514] width 407 height 115
click at [1188, 463] on section "In [DATE], the SCA released a guidance document that proposed only using EN1366…" at bounding box center [756, 291] width 1512 height 983
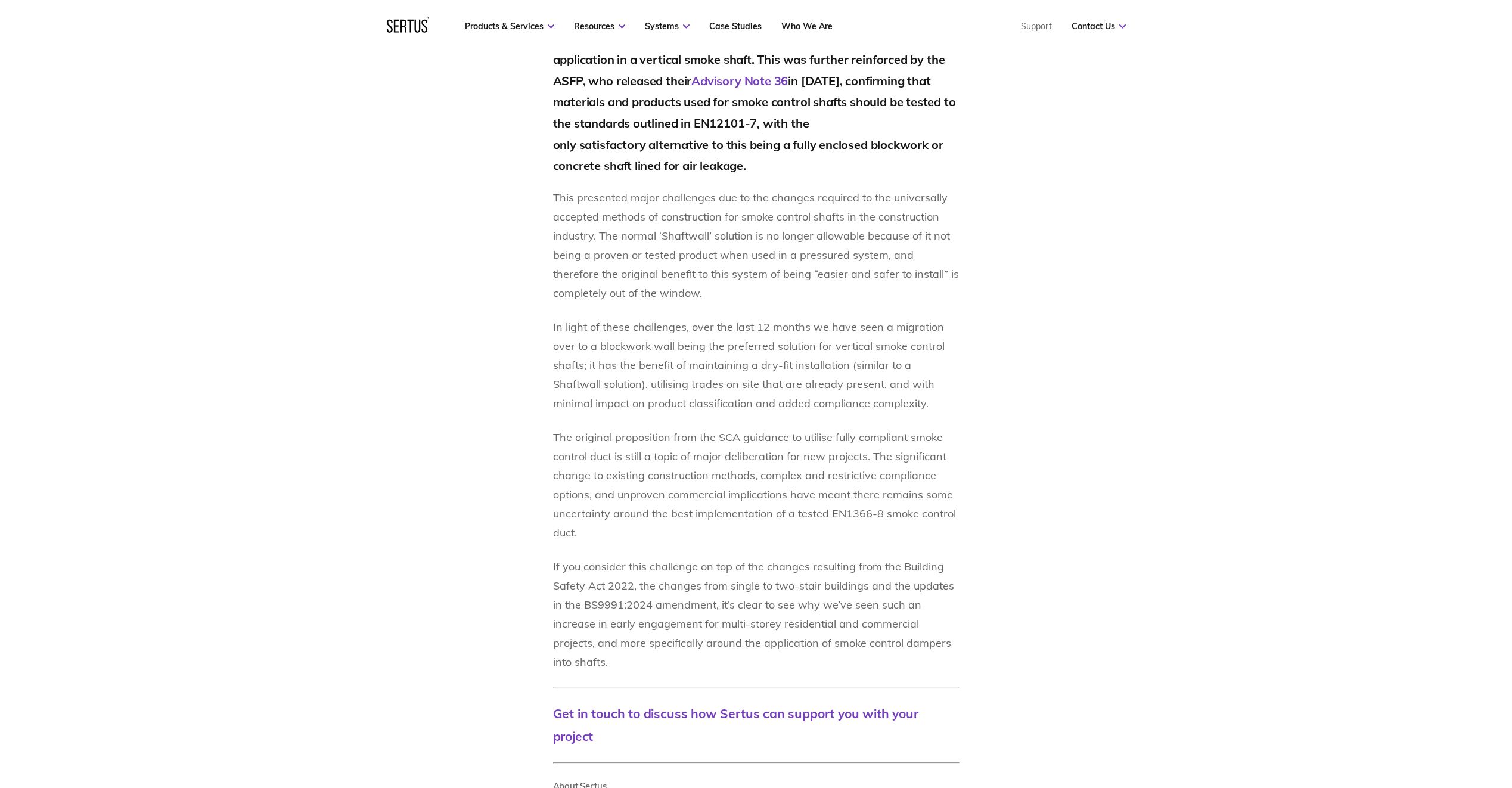
scroll to position [835, 0]
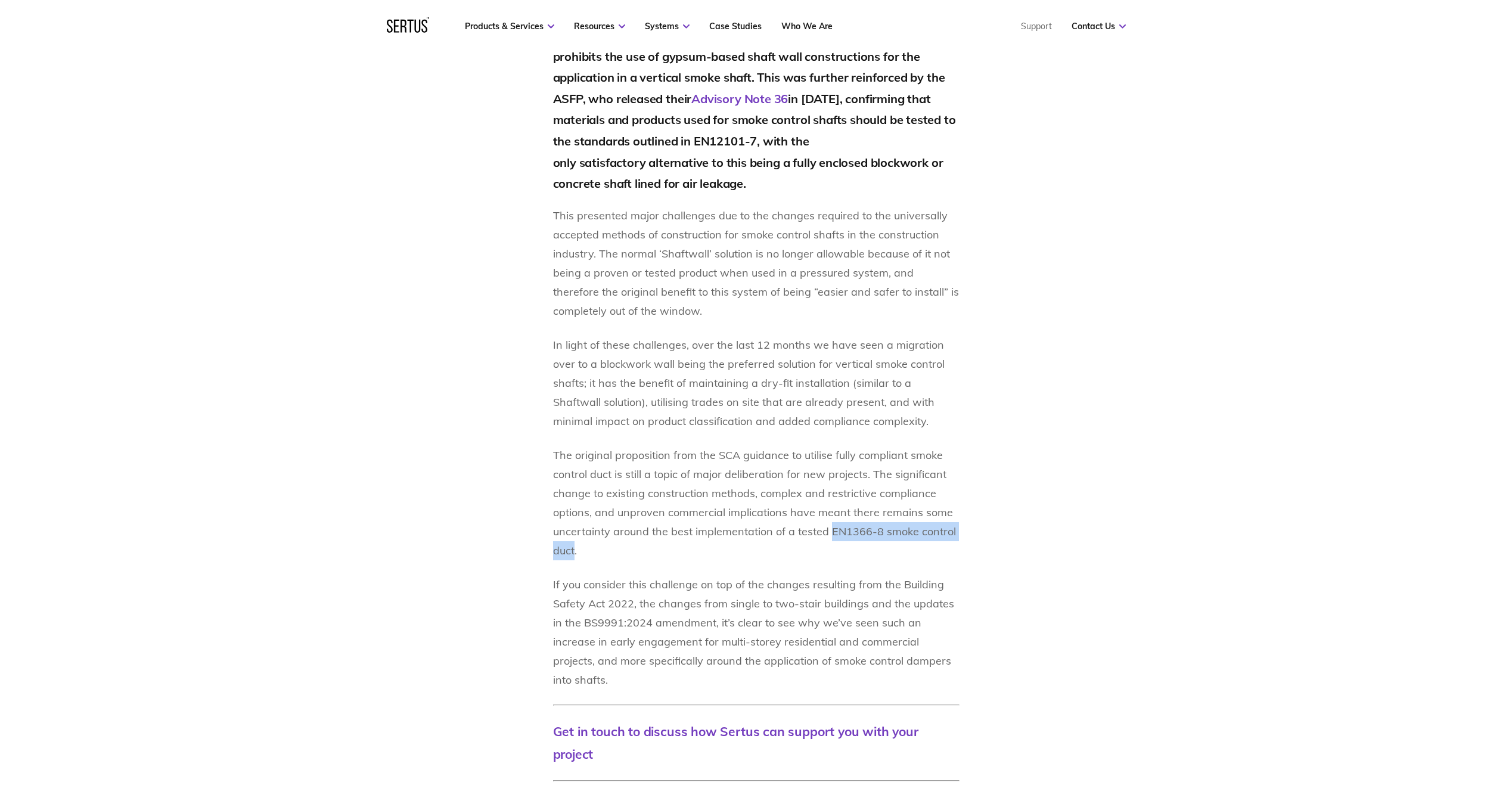
drag, startPoint x: 829, startPoint y: 532, endPoint x: 575, endPoint y: 551, distance: 254.7
click at [575, 551] on p "The original proposition from the SCA guidance to utilise fully compliant smoke…" at bounding box center [756, 503] width 407 height 115
copy p "EN1366-8 smoke control duct"
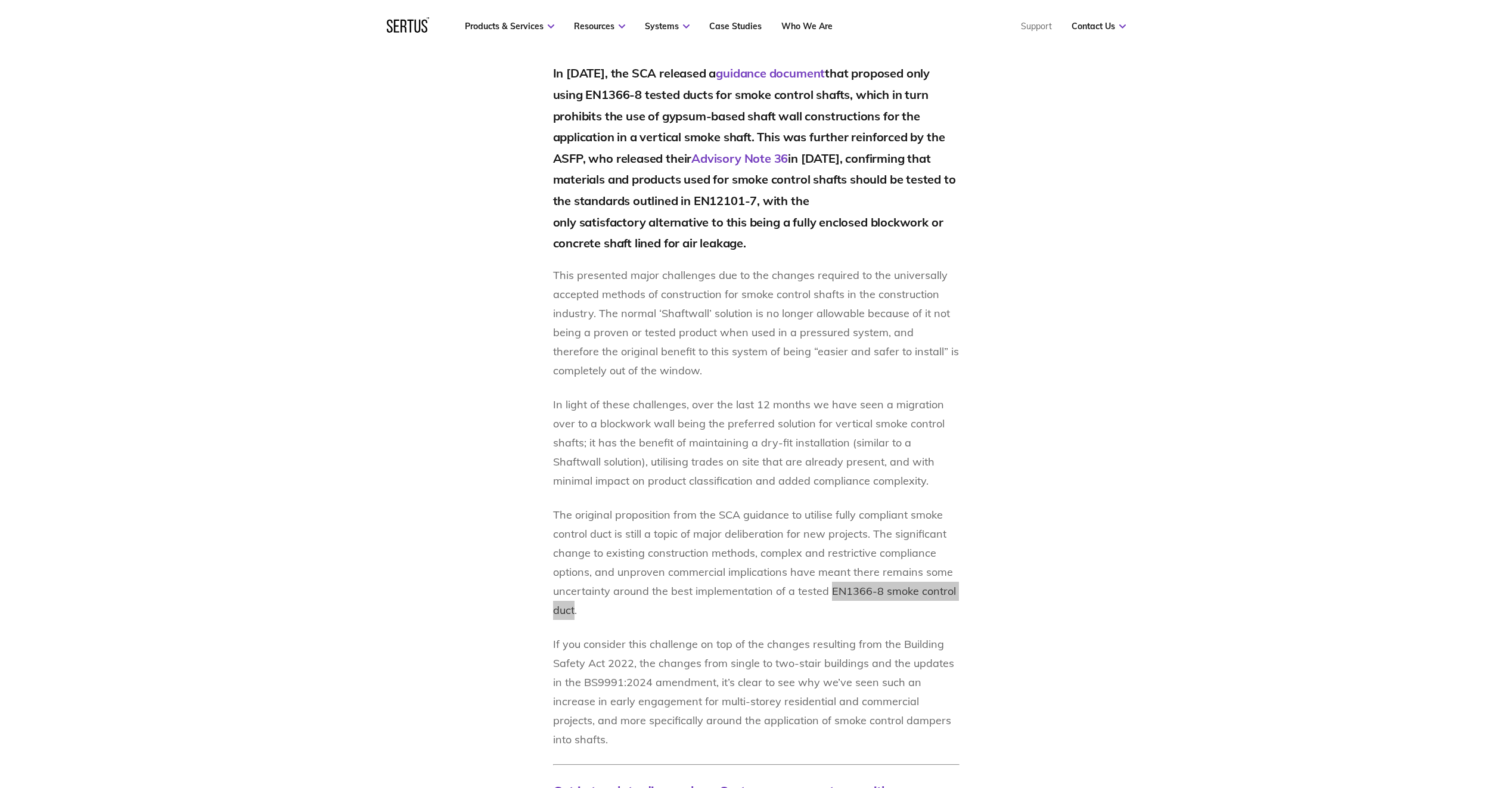
scroll to position [716, 0]
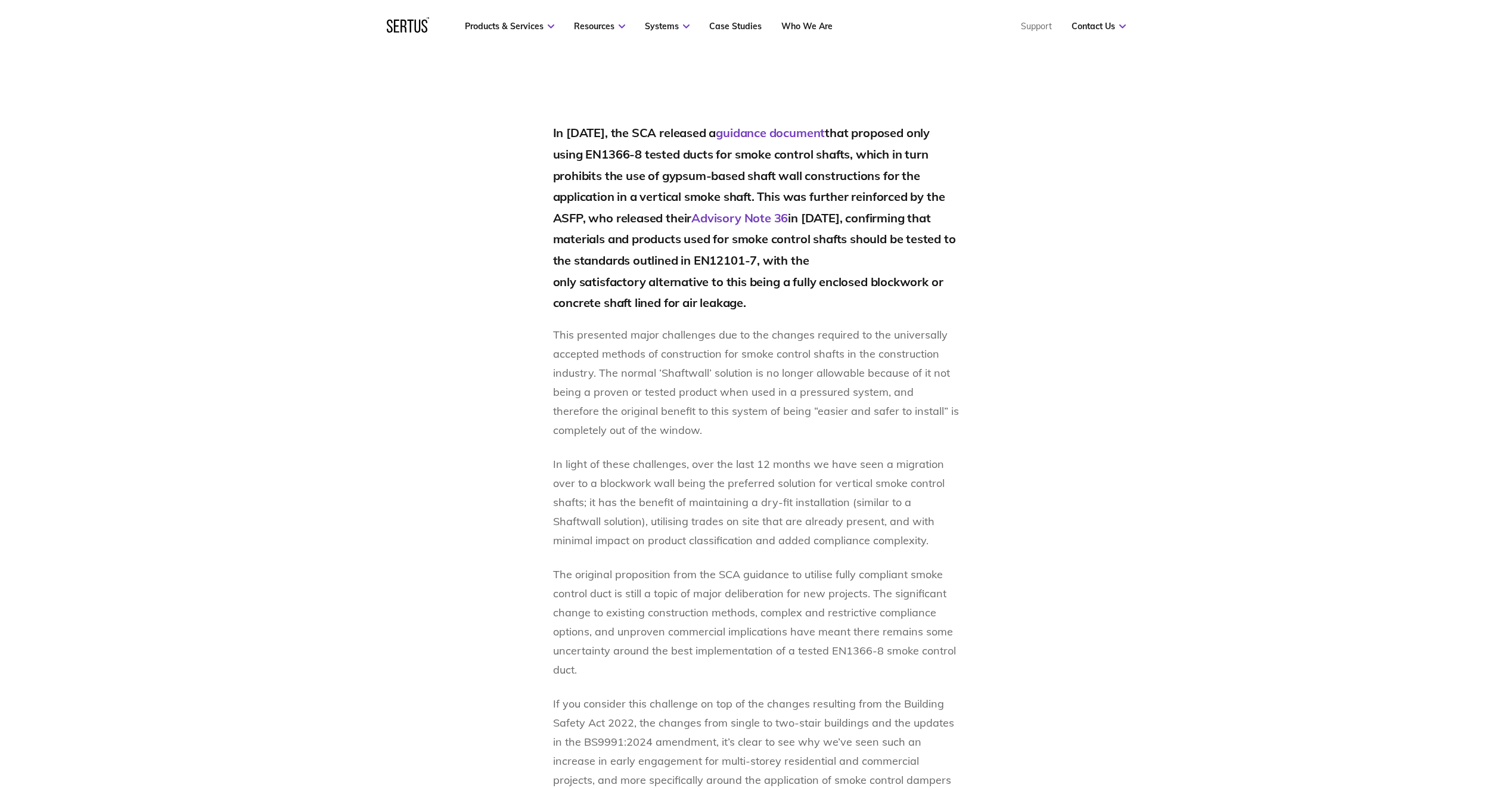
click at [857, 490] on p "In light of these challenges, over the last 12 months we have seen a migration …" at bounding box center [756, 502] width 407 height 95
click at [843, 501] on p "In light of these challenges, over the last 12 months we have seen a migration …" at bounding box center [756, 502] width 407 height 95
click at [1444, 528] on section "In [DATE], the SCA released a guidance document that proposed only using EN1366…" at bounding box center [756, 530] width 1512 height 983
